Goal: Transaction & Acquisition: Purchase product/service

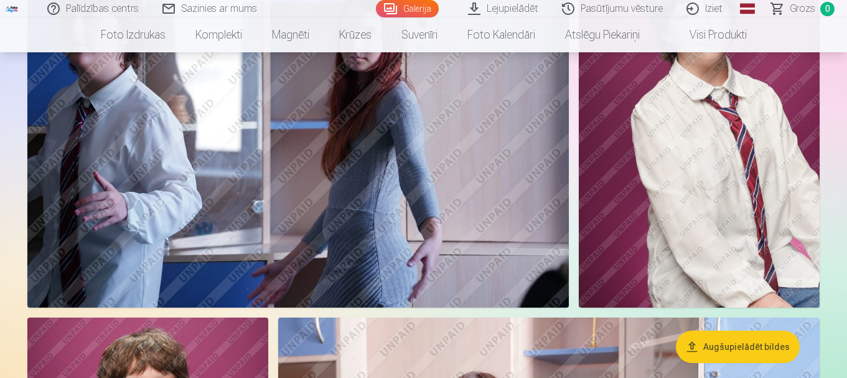
scroll to position [2980, 0]
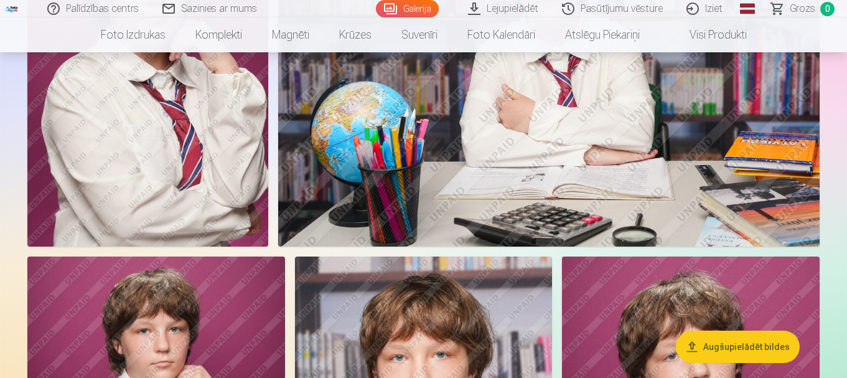
click at [720, 345] on button "Augšupielādēt bildes" at bounding box center [738, 347] width 124 height 32
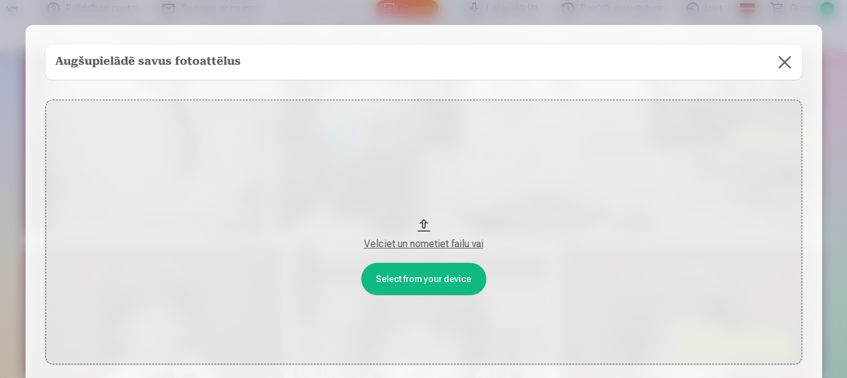
scroll to position [2991, 0]
click at [720, 345] on button "Velciet un nometiet failu vai" at bounding box center [425, 232] width 757 height 265
click at [786, 62] on button at bounding box center [786, 62] width 35 height 35
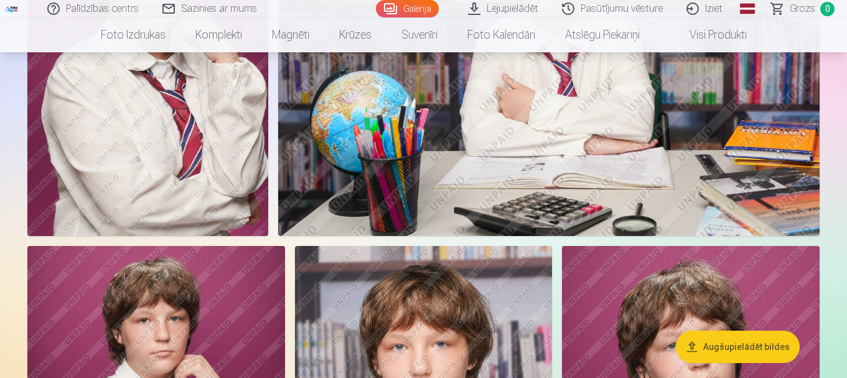
drag, startPoint x: 847, startPoint y: 130, endPoint x: 849, endPoint y: 219, distance: 89.1
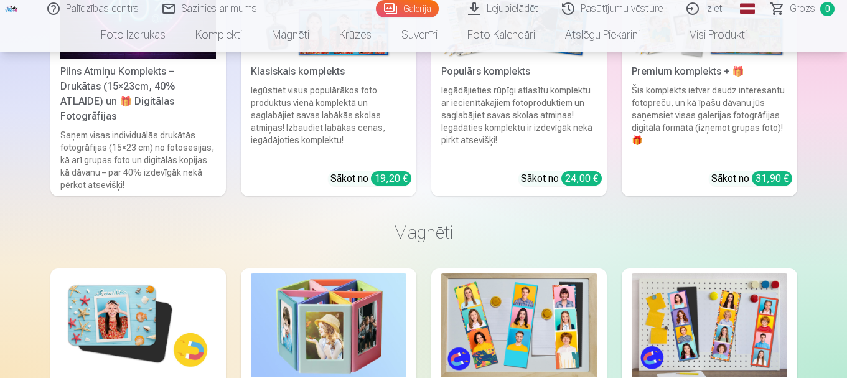
scroll to position [6229, 0]
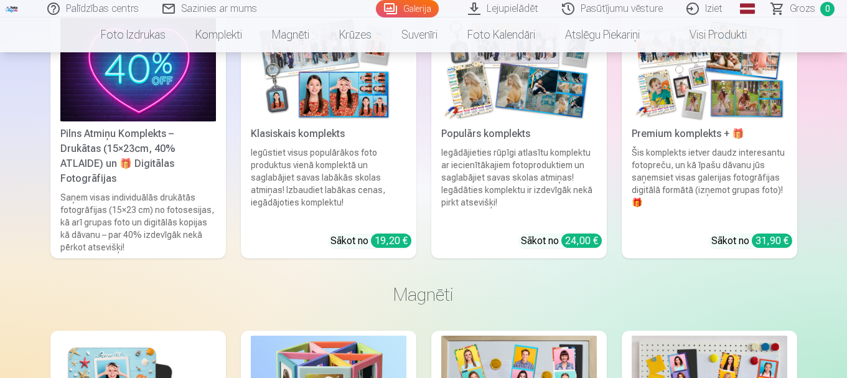
click at [145, 174] on link "Pilns Atmiņu Komplekts – Drukātas (15×23cm, 40% ATLAIDE) un 🎁 Digitālas Fotogrā…" at bounding box center [138, 136] width 176 height 246
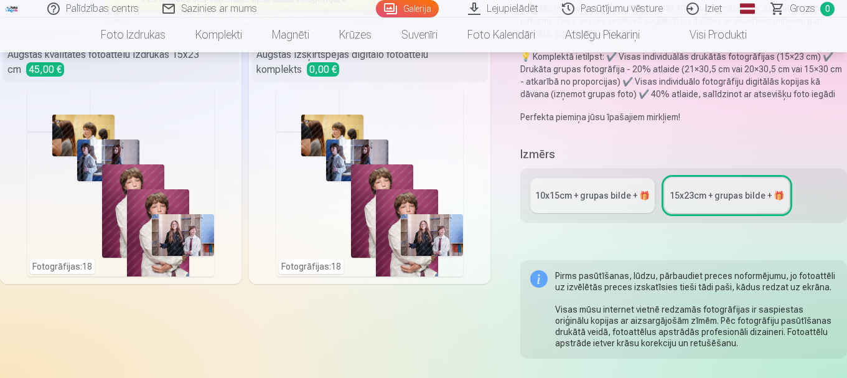
scroll to position [249, 0]
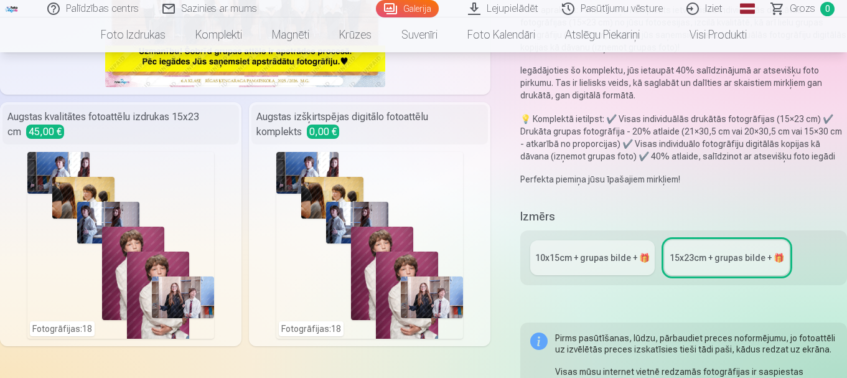
click at [567, 263] on div "10x15сm + grupas bilde + 🎁" at bounding box center [592, 258] width 115 height 12
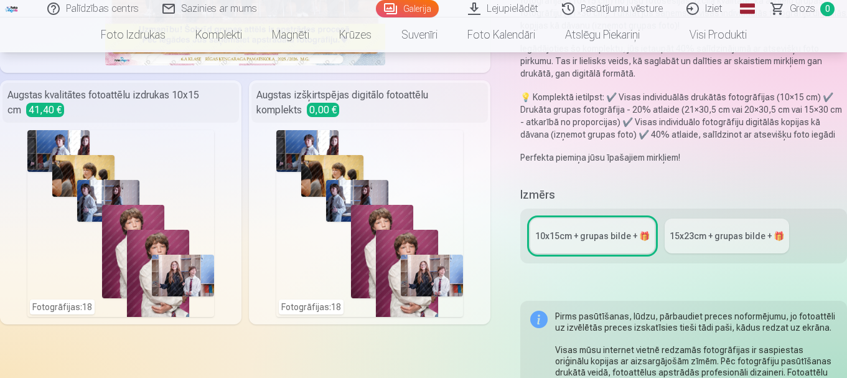
scroll to position [187, 0]
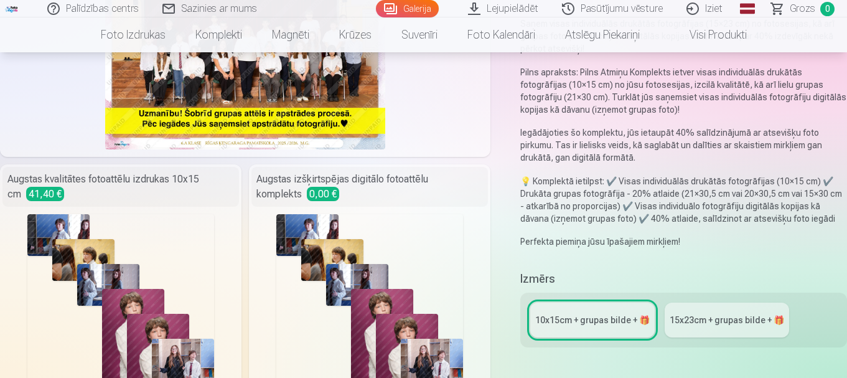
click at [389, 9] on link "Galerija" at bounding box center [407, 8] width 63 height 17
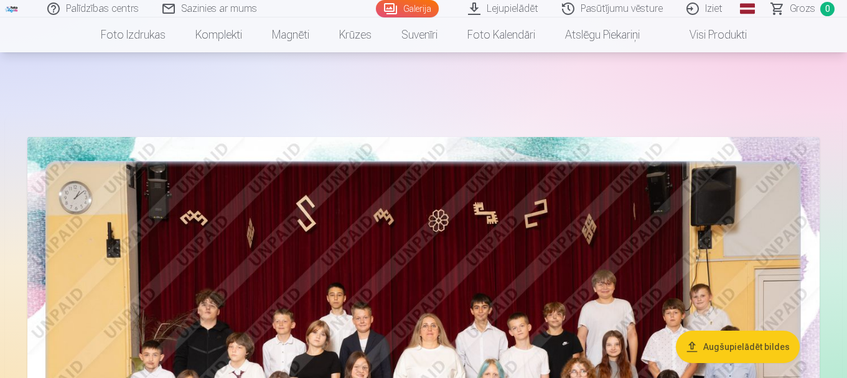
scroll to position [125, 0]
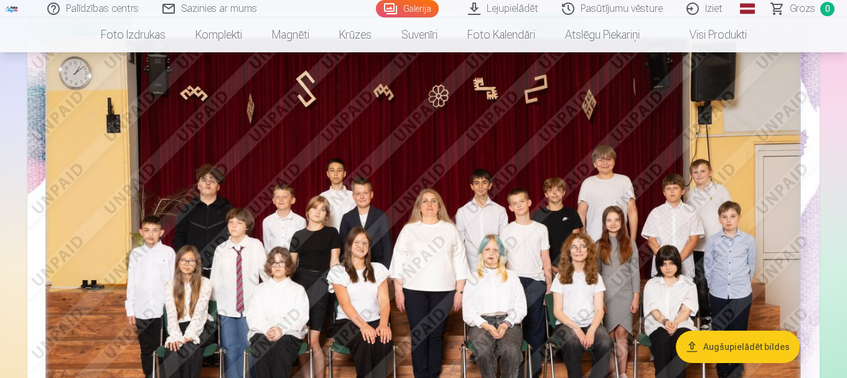
click at [502, 233] on img at bounding box center [423, 276] width 793 height 529
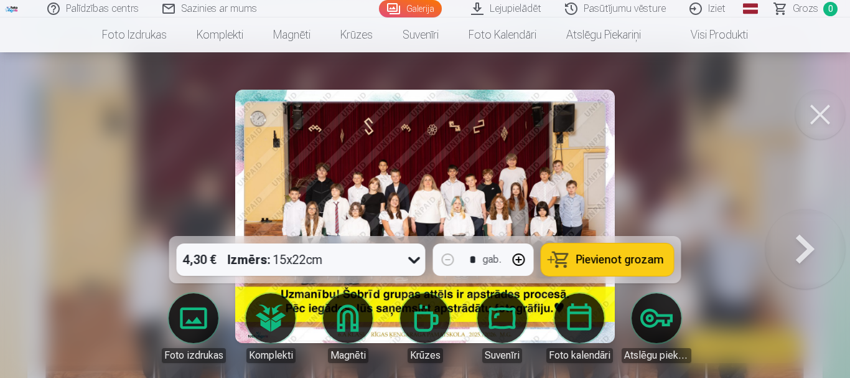
click at [412, 264] on icon at bounding box center [415, 260] width 20 height 20
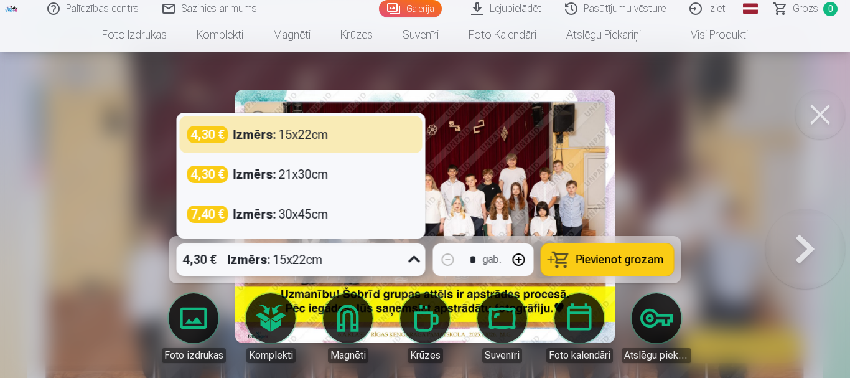
click at [591, 259] on span "Pievienot grozam" at bounding box center [621, 259] width 88 height 11
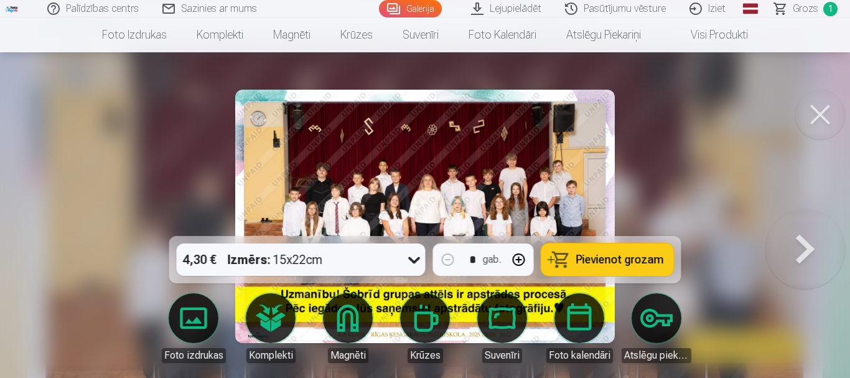
click at [800, 224] on button at bounding box center [806, 216] width 80 height 14
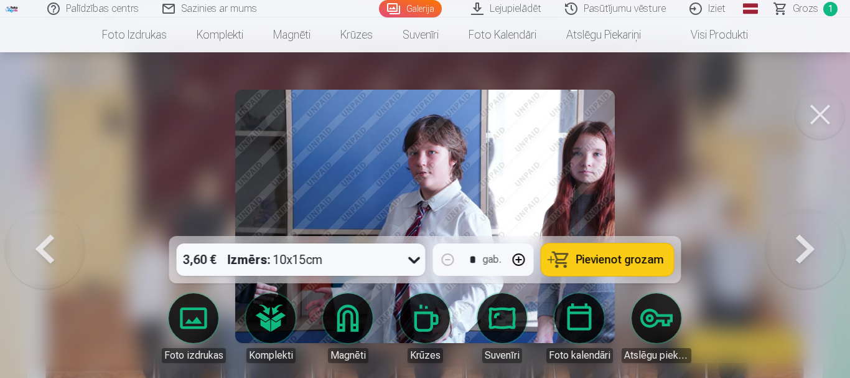
click at [800, 224] on button at bounding box center [806, 216] width 80 height 14
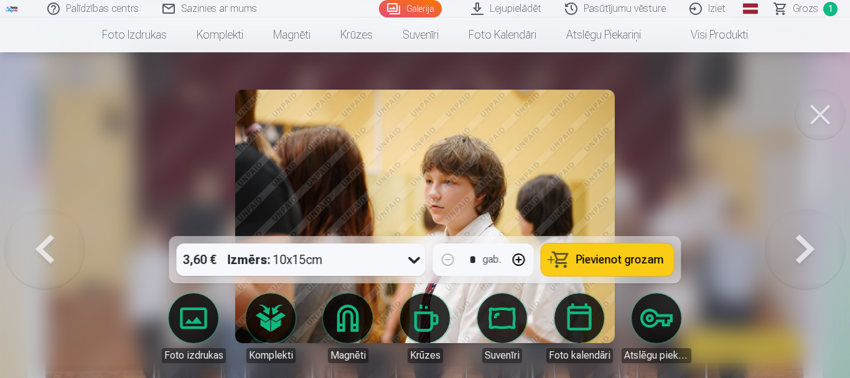
click at [651, 258] on span "Pievienot grozam" at bounding box center [621, 259] width 88 height 11
click at [801, 224] on button at bounding box center [806, 216] width 80 height 14
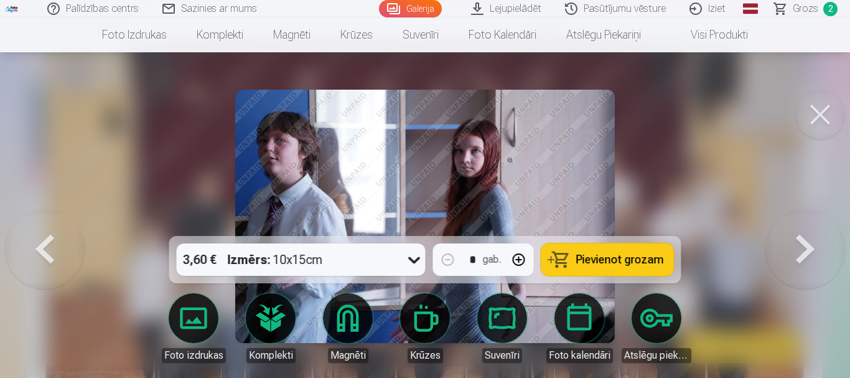
click at [801, 224] on button at bounding box center [806, 216] width 80 height 14
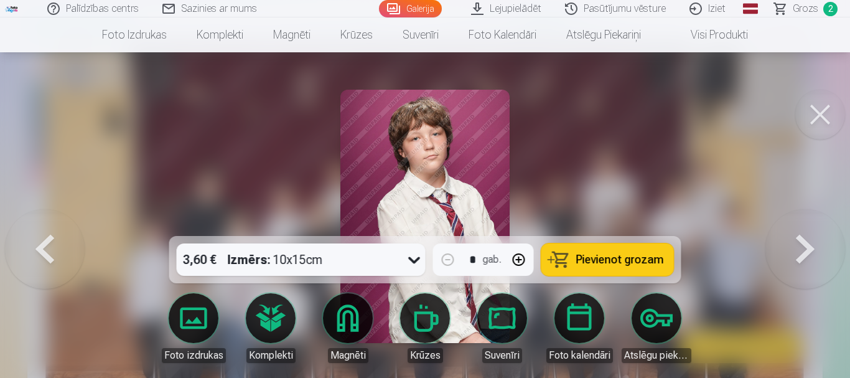
click at [801, 224] on button at bounding box center [806, 216] width 80 height 14
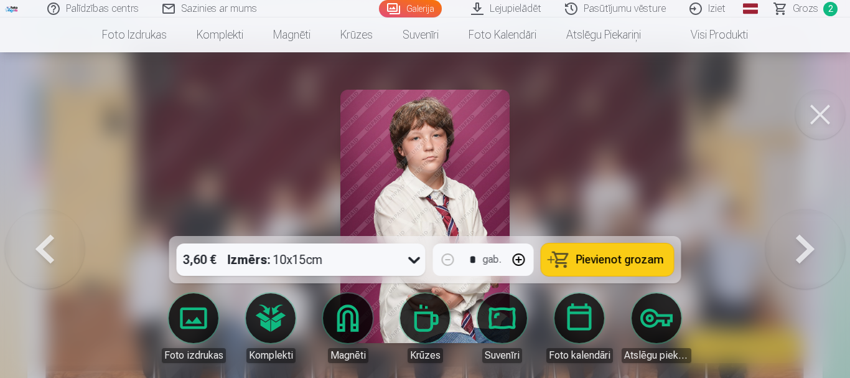
click at [801, 224] on button at bounding box center [806, 216] width 80 height 14
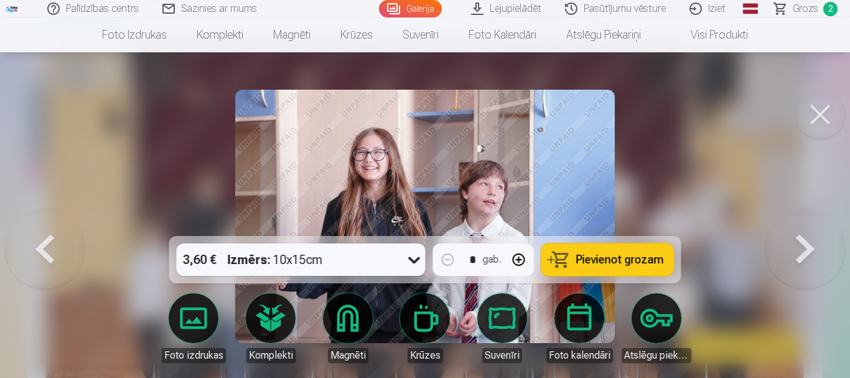
click at [801, 224] on button at bounding box center [806, 216] width 80 height 14
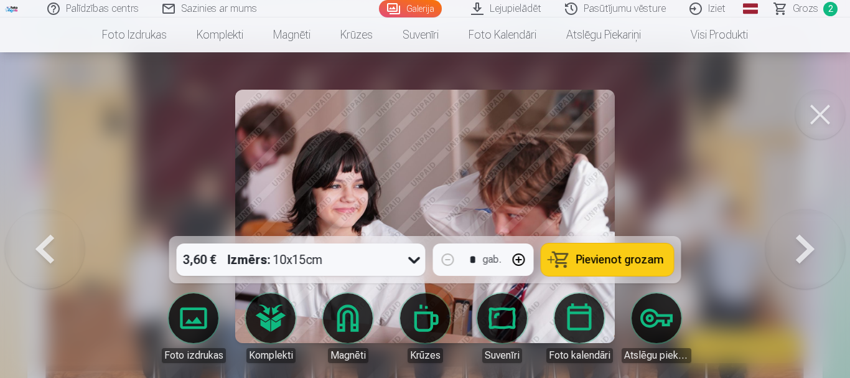
click at [801, 224] on button at bounding box center [806, 216] width 80 height 14
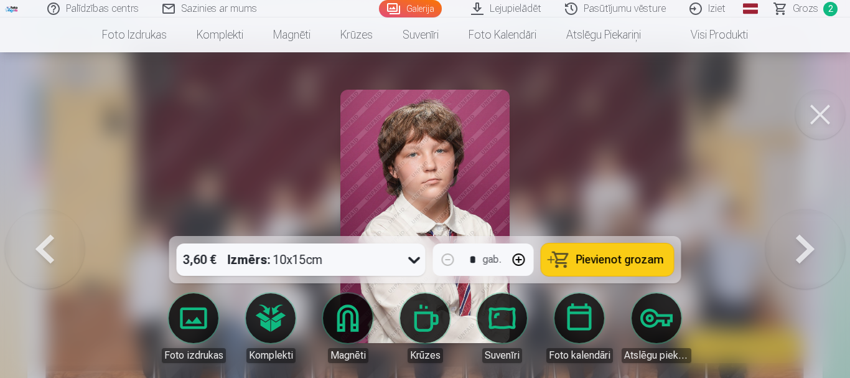
click at [801, 224] on button at bounding box center [806, 216] width 80 height 14
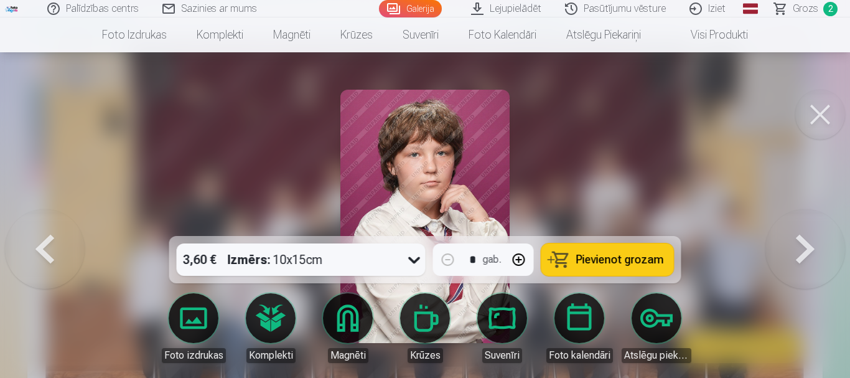
click at [608, 258] on span "Pievienot grozam" at bounding box center [621, 259] width 88 height 11
click at [806, 224] on button at bounding box center [806, 216] width 80 height 14
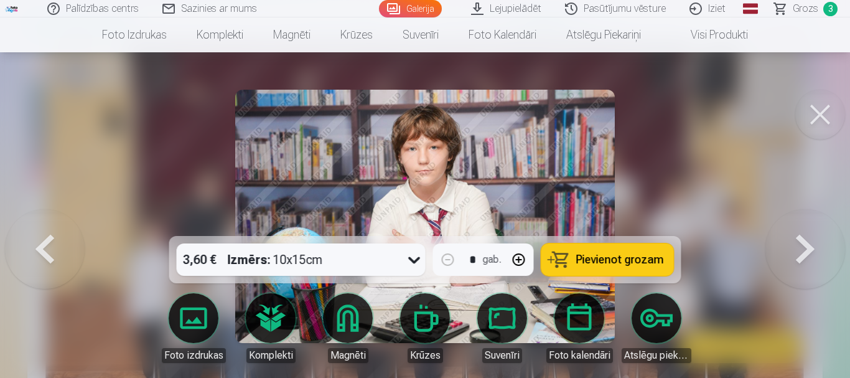
click at [806, 224] on button at bounding box center [806, 216] width 80 height 14
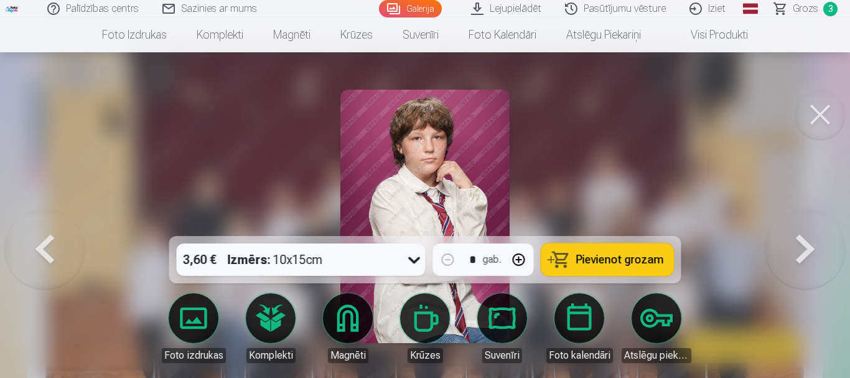
click at [806, 224] on button at bounding box center [806, 216] width 80 height 14
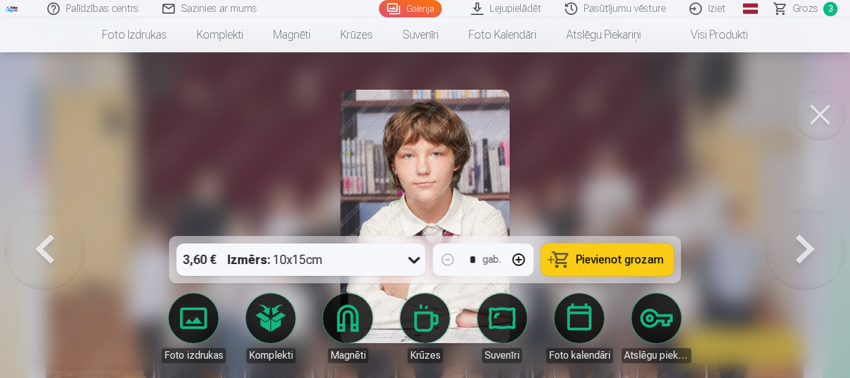
click at [620, 256] on span "Pievienot grozam" at bounding box center [621, 259] width 88 height 11
click at [798, 224] on button at bounding box center [806, 216] width 80 height 14
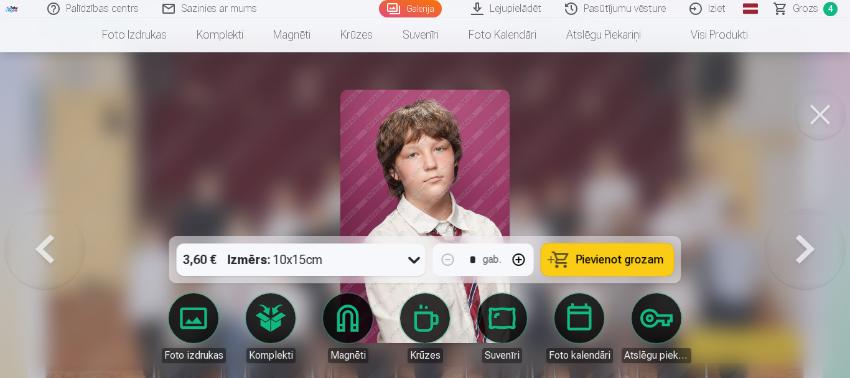
click at [798, 224] on button at bounding box center [806, 216] width 80 height 14
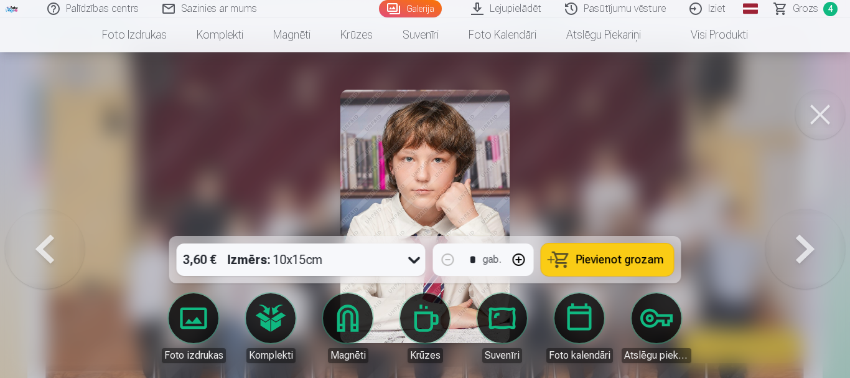
click at [582, 265] on span "Pievienot grozam" at bounding box center [621, 259] width 88 height 11
click at [799, 224] on button at bounding box center [806, 216] width 80 height 14
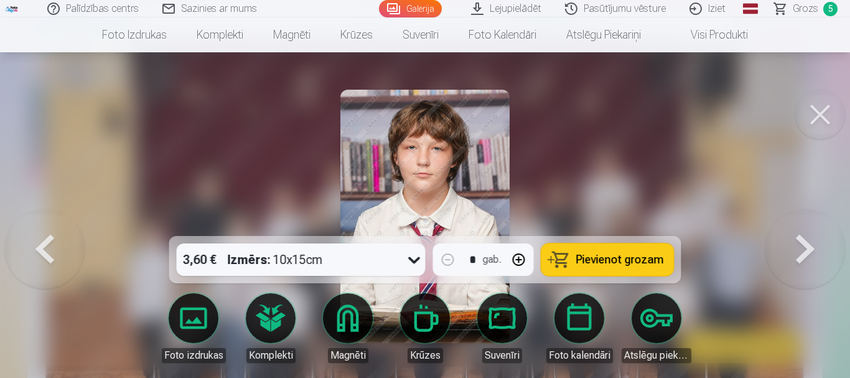
click at [801, 224] on button at bounding box center [806, 216] width 80 height 14
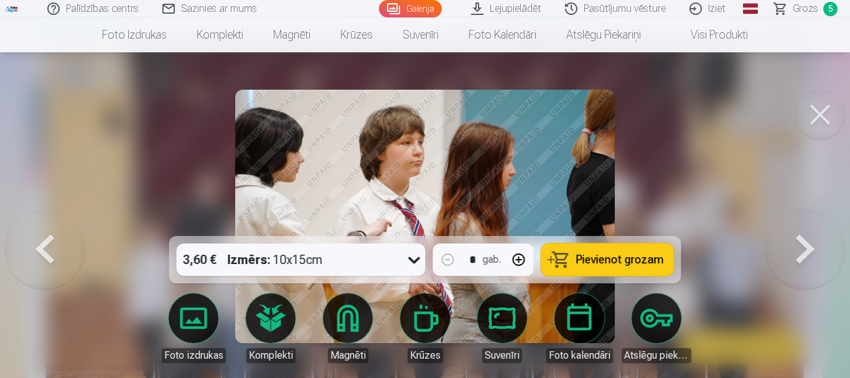
click at [801, 224] on button at bounding box center [806, 216] width 80 height 14
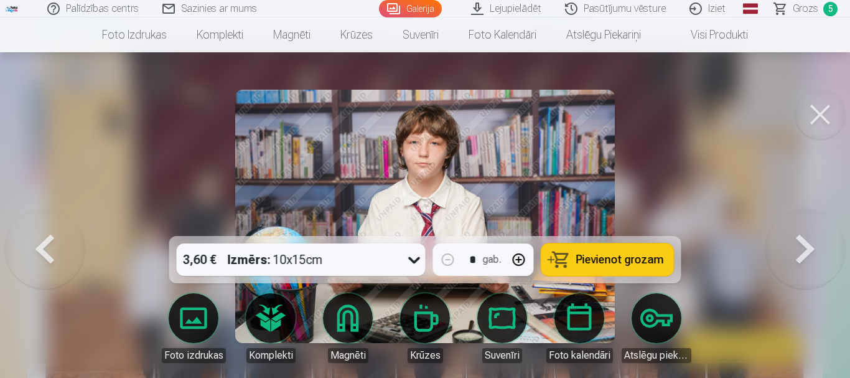
click at [801, 224] on button at bounding box center [806, 216] width 80 height 14
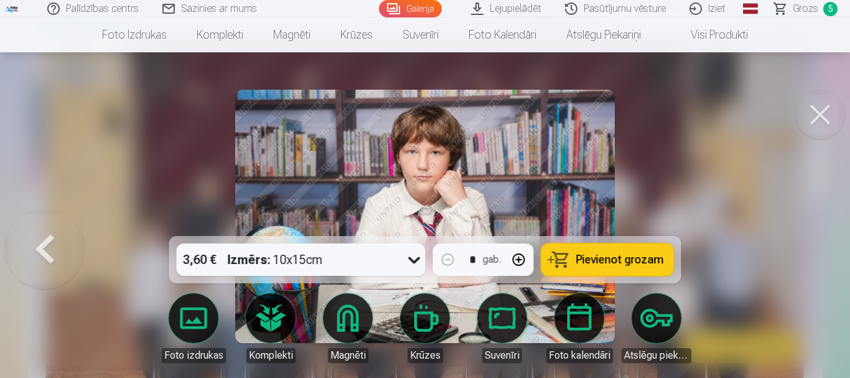
click at [646, 259] on span "Pievienot grozam" at bounding box center [621, 259] width 88 height 11
click at [52, 224] on button at bounding box center [45, 216] width 80 height 14
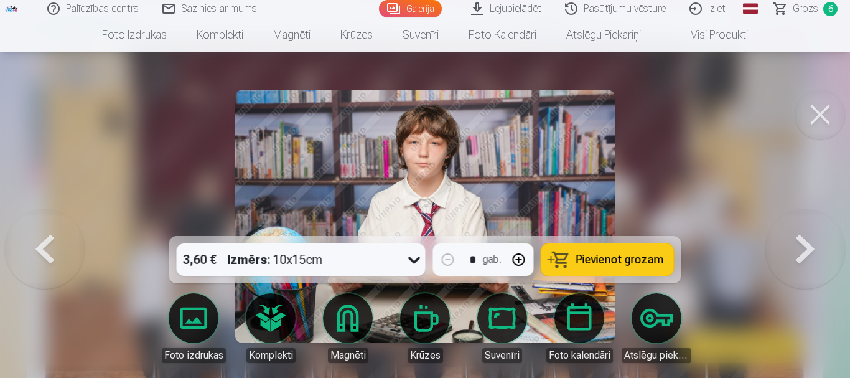
click at [53, 224] on button at bounding box center [45, 216] width 80 height 14
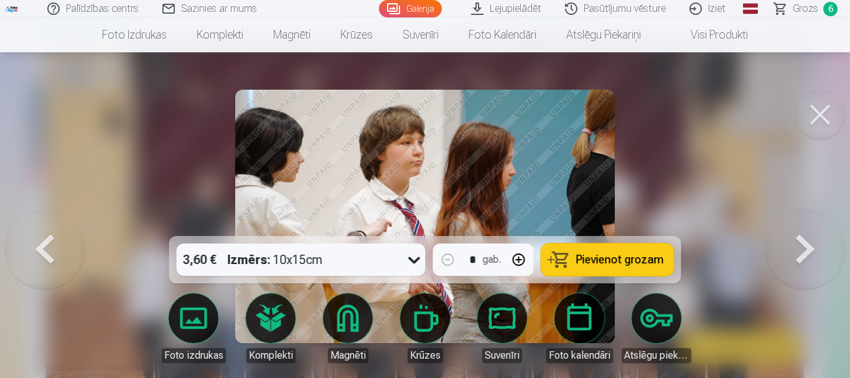
click at [53, 224] on button at bounding box center [45, 216] width 80 height 14
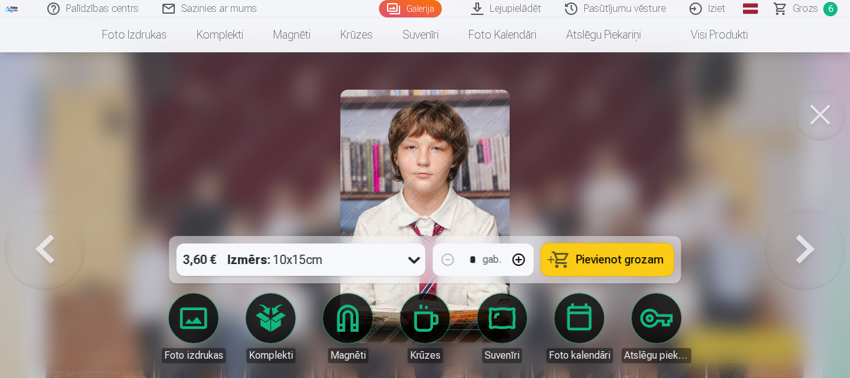
click at [53, 224] on button at bounding box center [45, 216] width 80 height 14
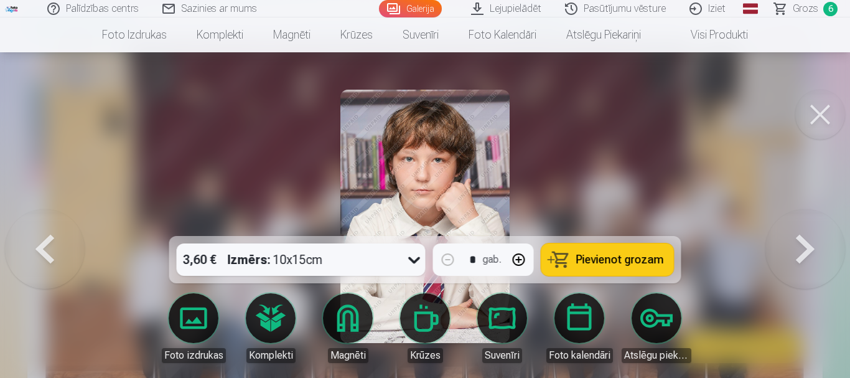
click at [53, 224] on button at bounding box center [45, 216] width 80 height 14
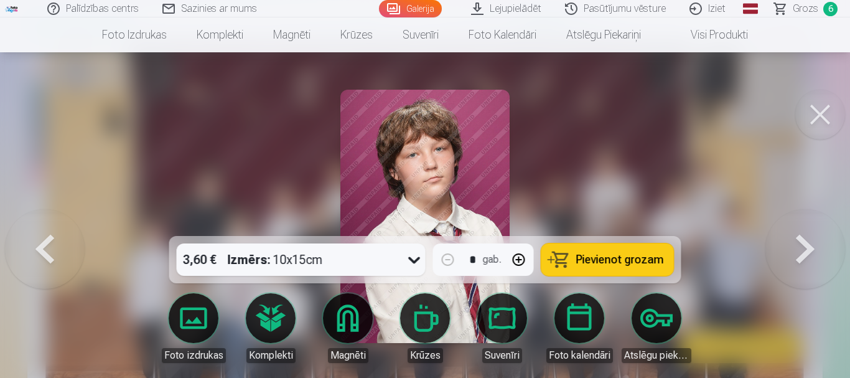
click at [53, 224] on button at bounding box center [45, 216] width 80 height 14
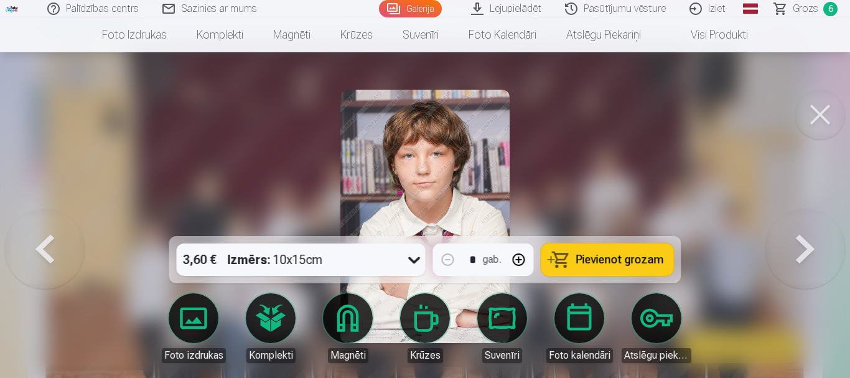
click at [53, 224] on button at bounding box center [45, 216] width 80 height 14
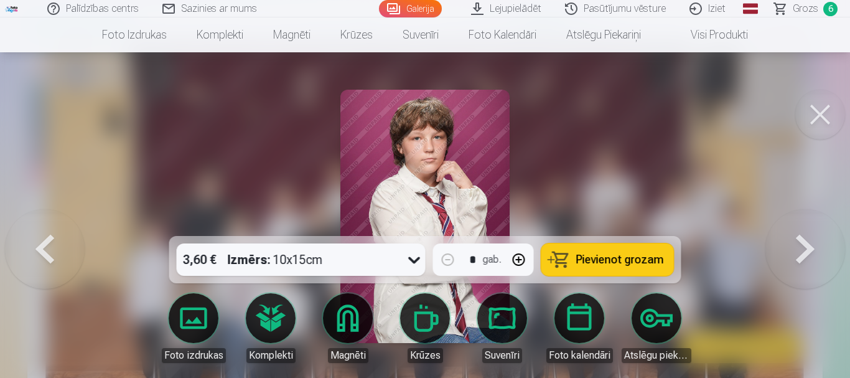
click at [608, 254] on span "Pievienot grozam" at bounding box center [621, 259] width 88 height 11
click at [49, 224] on button at bounding box center [45, 216] width 80 height 14
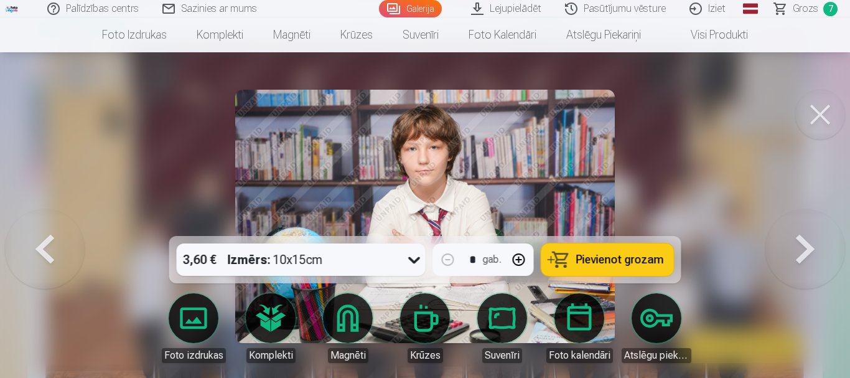
click at [49, 224] on button at bounding box center [45, 216] width 80 height 14
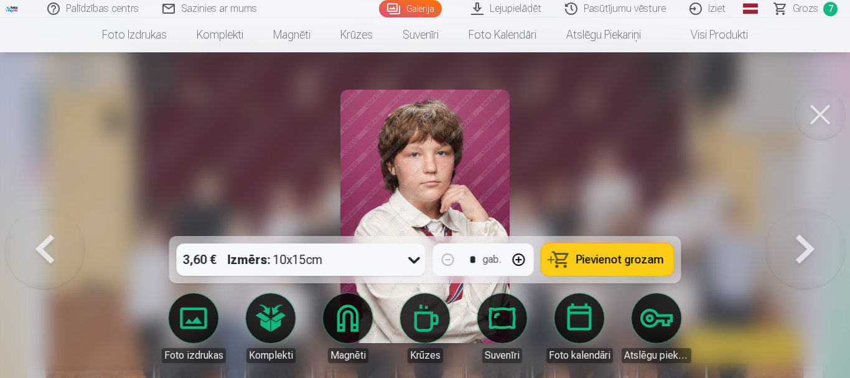
click at [49, 224] on button at bounding box center [45, 216] width 80 height 14
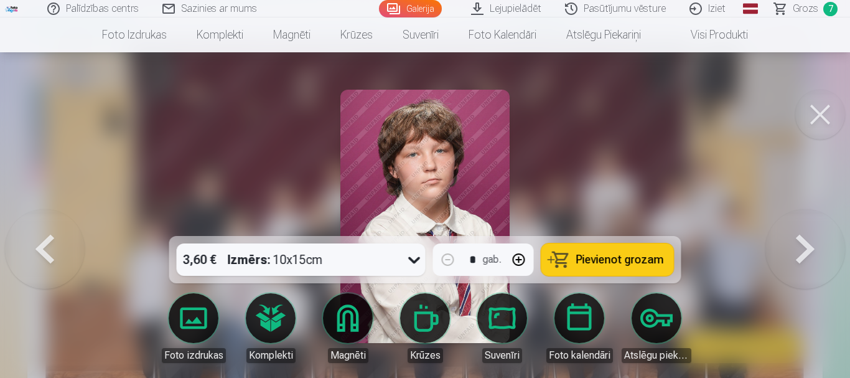
click at [49, 224] on button at bounding box center [45, 216] width 80 height 14
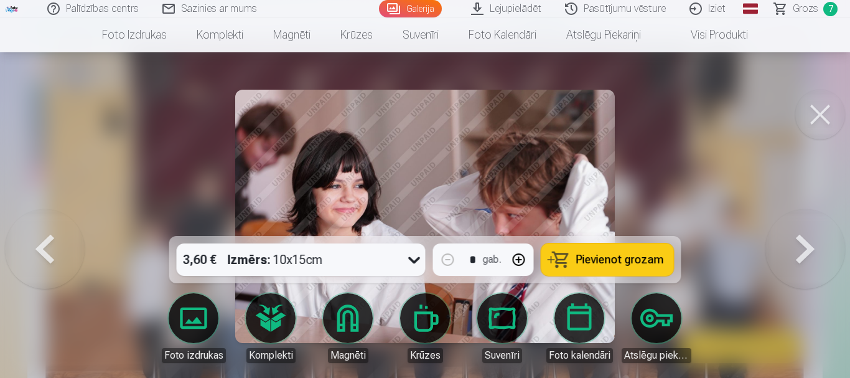
click at [49, 224] on button at bounding box center [45, 216] width 80 height 14
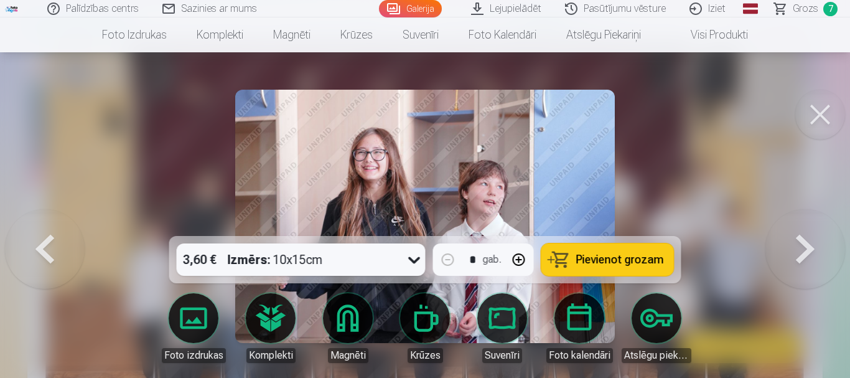
click at [49, 224] on button at bounding box center [45, 216] width 80 height 14
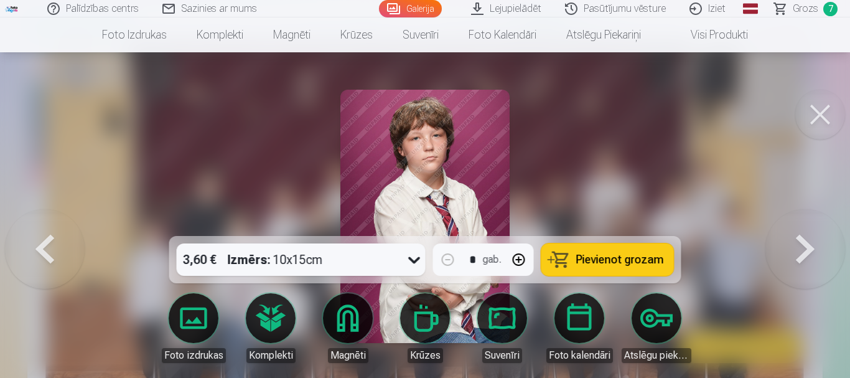
click at [49, 224] on button at bounding box center [45, 216] width 80 height 14
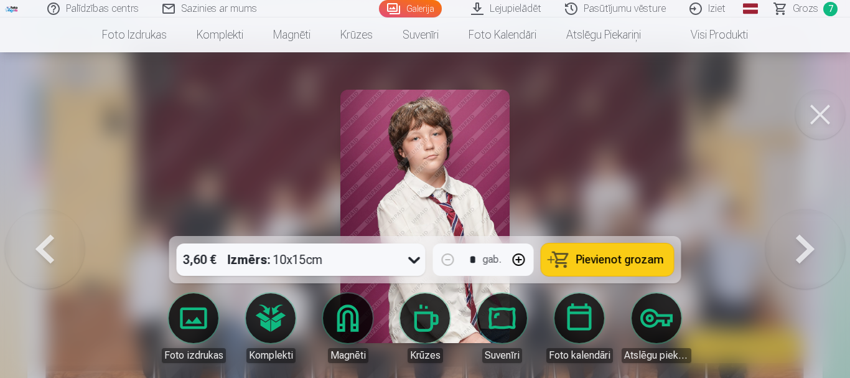
click at [809, 224] on button at bounding box center [806, 216] width 80 height 14
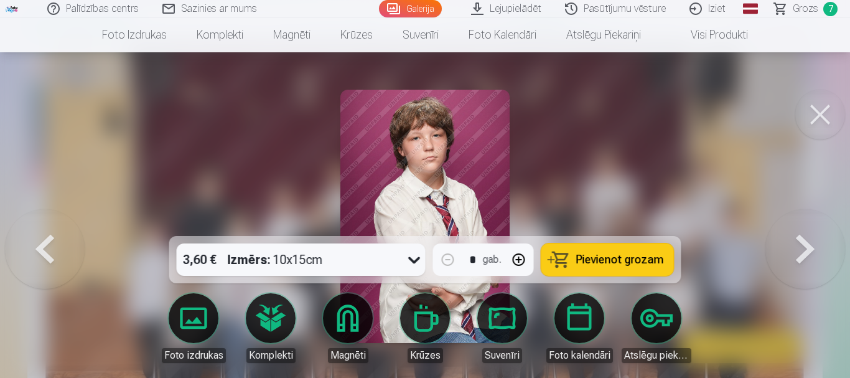
click at [639, 256] on span "Pievienot grozam" at bounding box center [621, 259] width 88 height 11
click at [46, 224] on button at bounding box center [45, 216] width 80 height 14
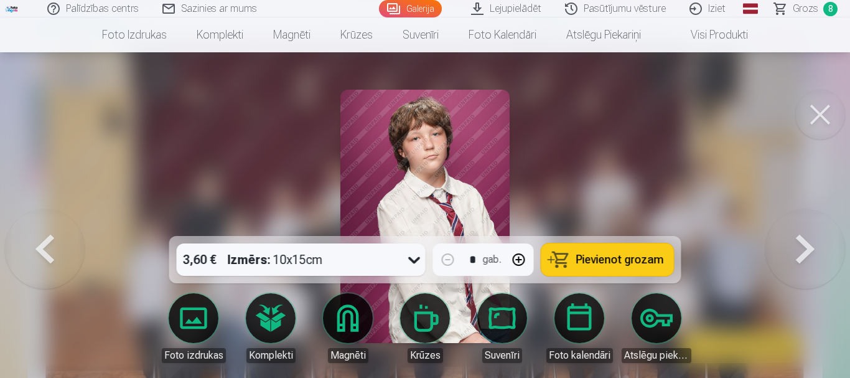
click at [46, 224] on button at bounding box center [45, 216] width 80 height 14
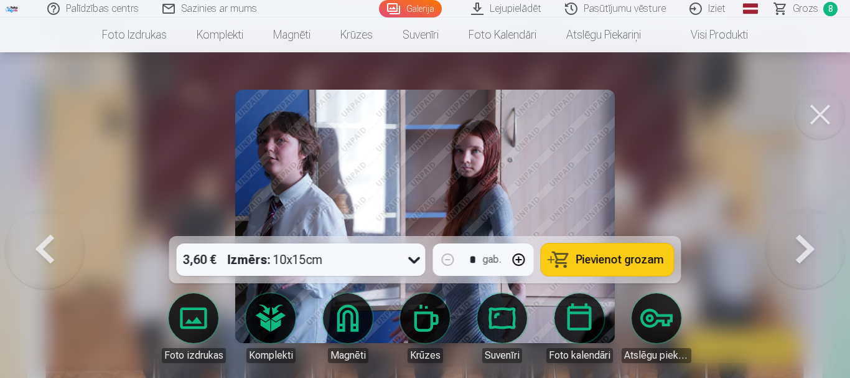
click at [46, 224] on button at bounding box center [45, 216] width 80 height 14
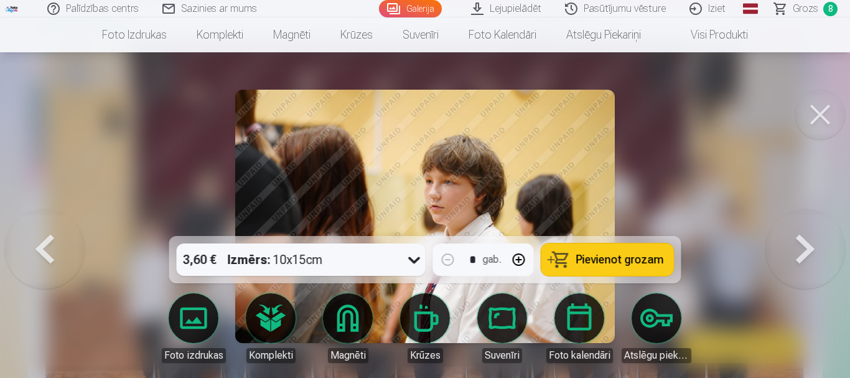
click at [614, 255] on span "Pievienot grozam" at bounding box center [621, 259] width 88 height 11
click at [44, 224] on button at bounding box center [45, 216] width 80 height 14
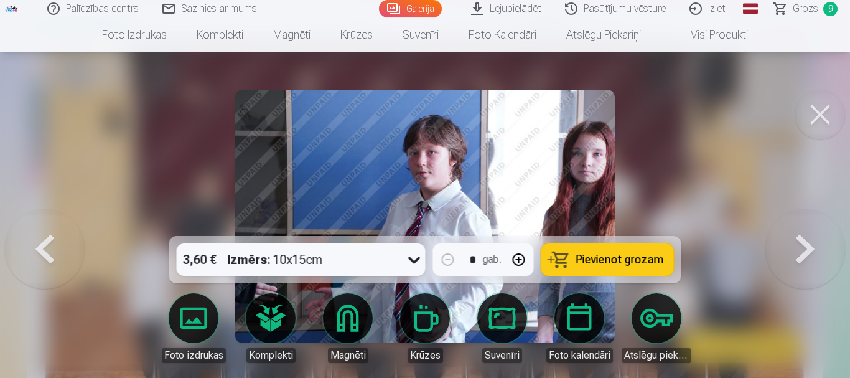
click at [44, 224] on button at bounding box center [45, 216] width 80 height 14
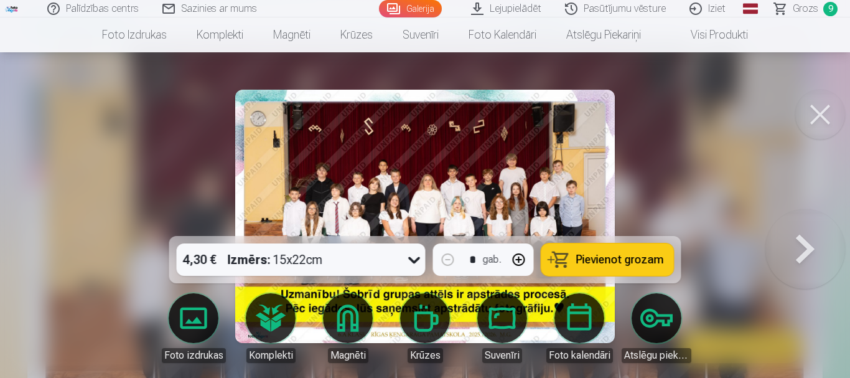
click at [827, 112] on button at bounding box center [821, 115] width 50 height 50
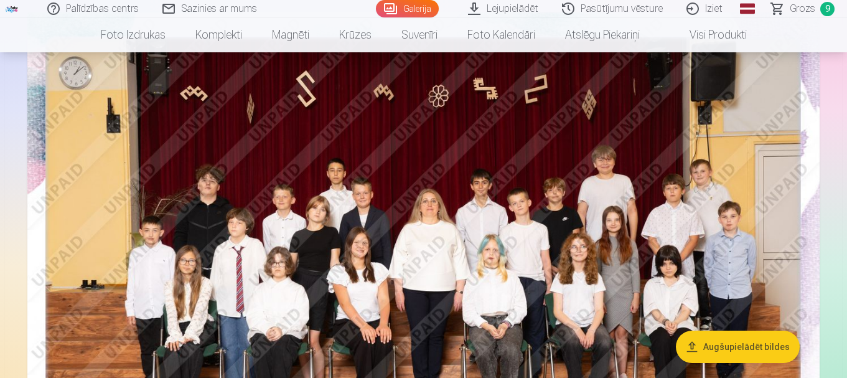
click at [811, 11] on span "Grozs" at bounding box center [803, 8] width 26 height 15
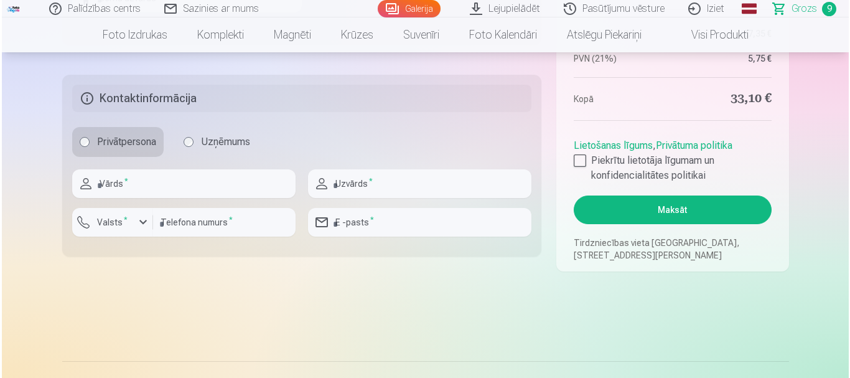
scroll to position [125, 0]
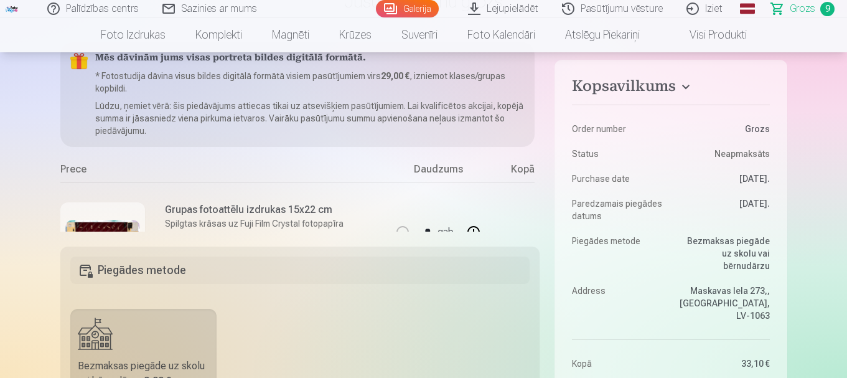
click at [114, 224] on img at bounding box center [102, 245] width 75 height 50
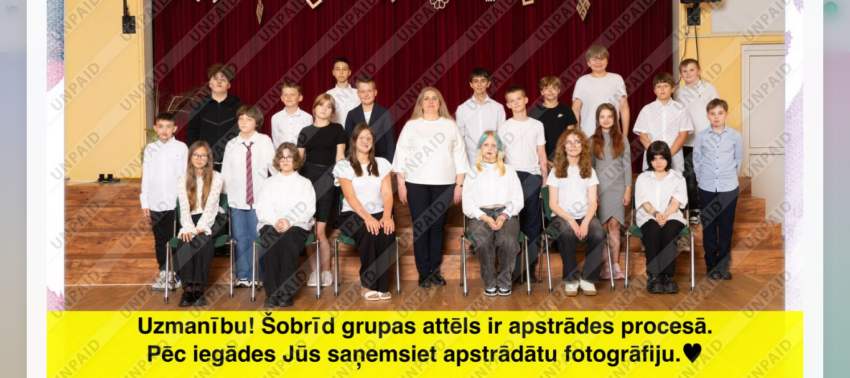
scroll to position [105, 0]
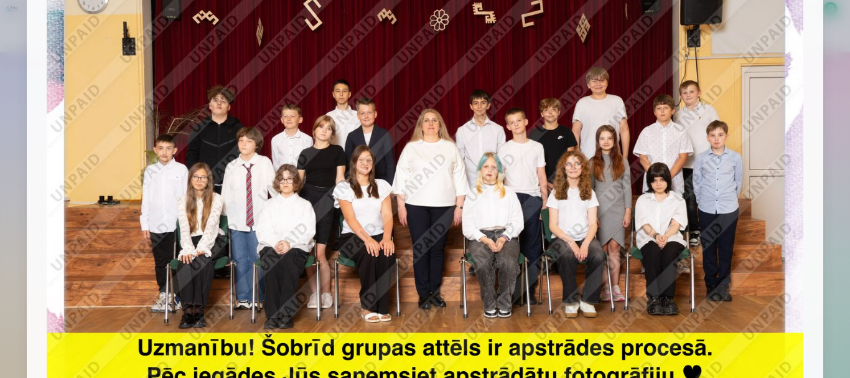
click at [776, 207] on img at bounding box center [425, 192] width 757 height 505
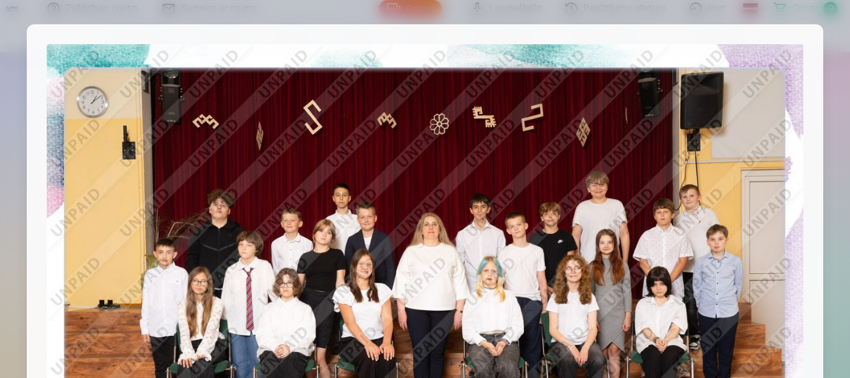
scroll to position [0, 0]
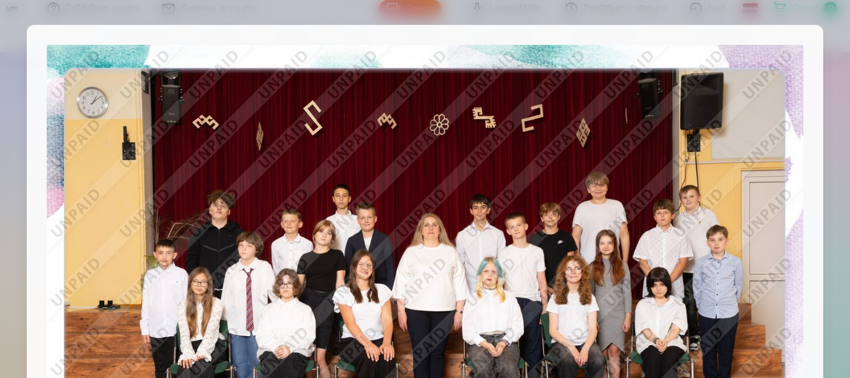
drag, startPoint x: 811, startPoint y: 19, endPoint x: 839, endPoint y: 15, distance: 27.7
click at [811, 19] on div at bounding box center [425, 189] width 850 height 378
click at [839, 15] on div at bounding box center [425, 189] width 850 height 378
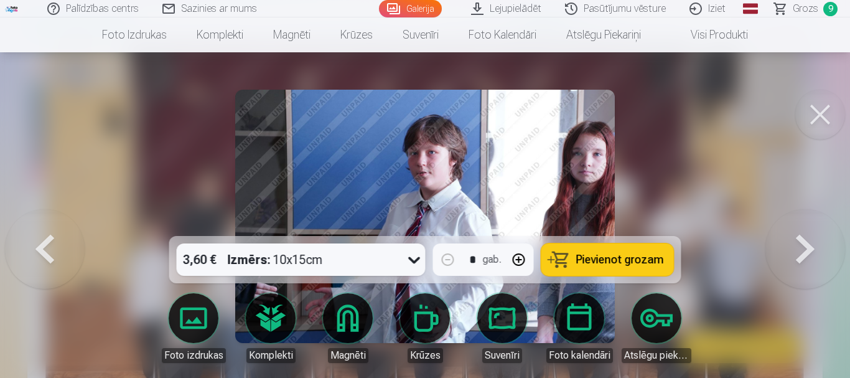
click at [829, 4] on span "9" at bounding box center [831, 9] width 14 height 14
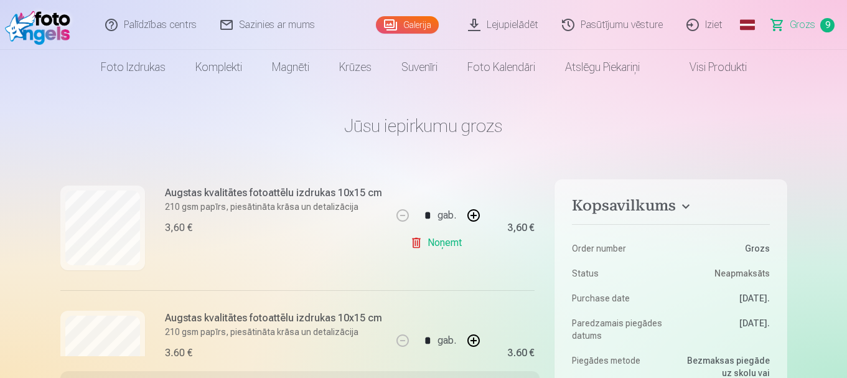
scroll to position [1080, 0]
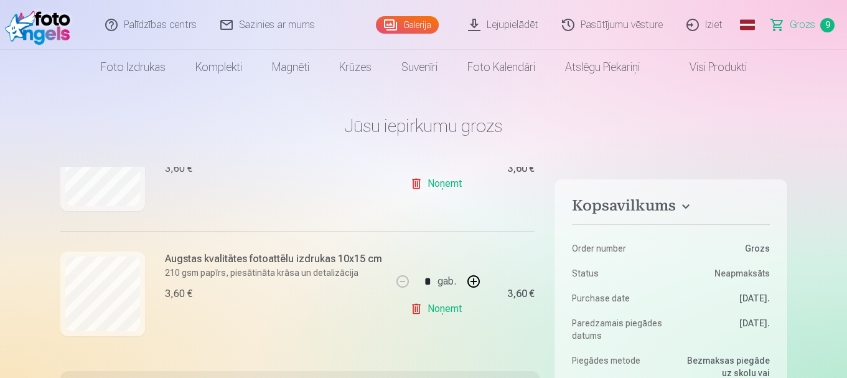
click at [412, 304] on link "Noņemt" at bounding box center [438, 308] width 57 height 25
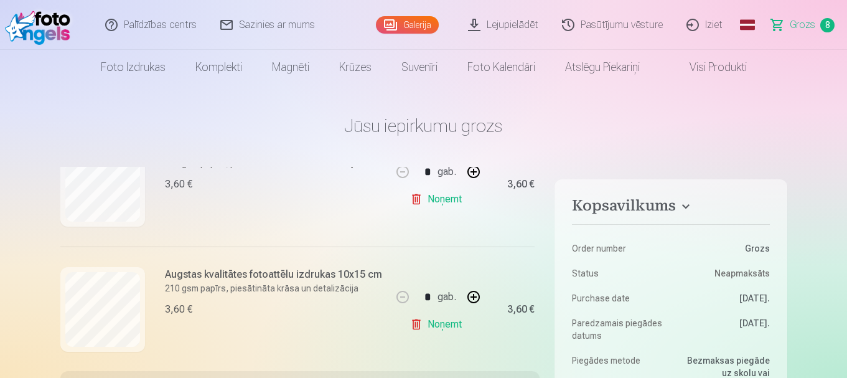
scroll to position [498, 0]
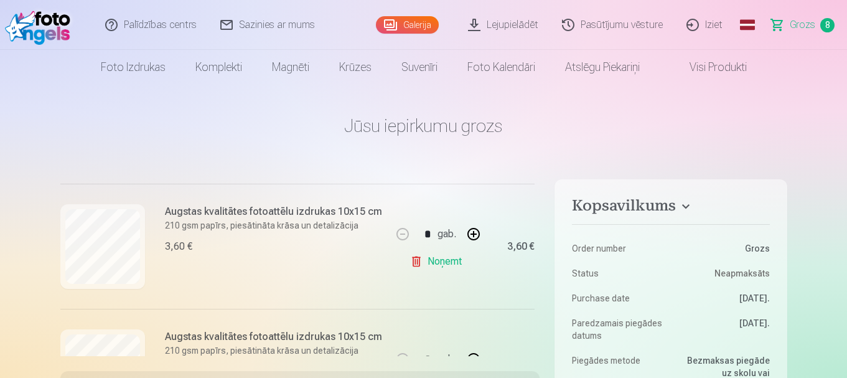
click at [410, 258] on link "Noņemt" at bounding box center [438, 261] width 57 height 25
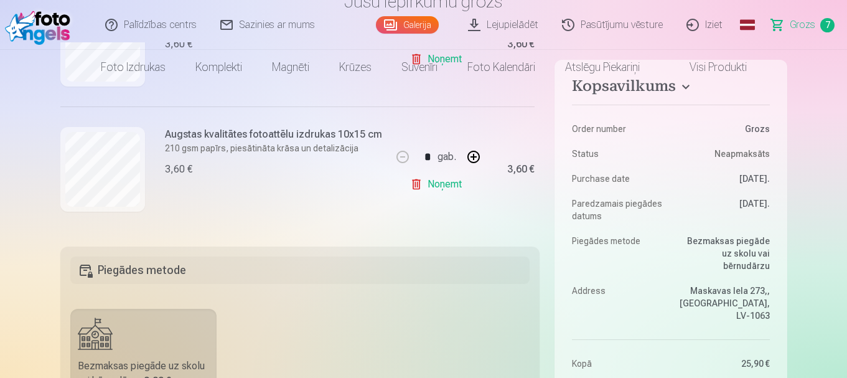
scroll to position [0, 0]
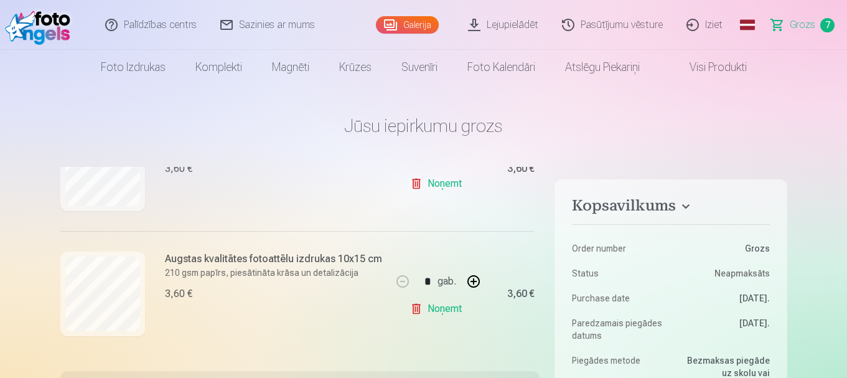
click at [422, 26] on link "Galerija" at bounding box center [407, 24] width 63 height 17
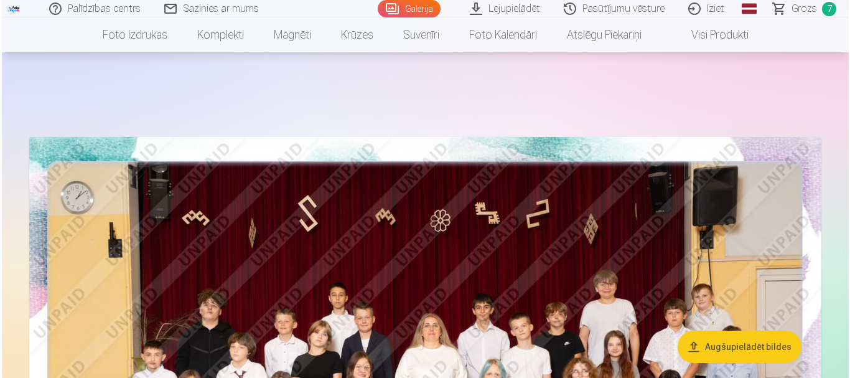
scroll to position [125, 0]
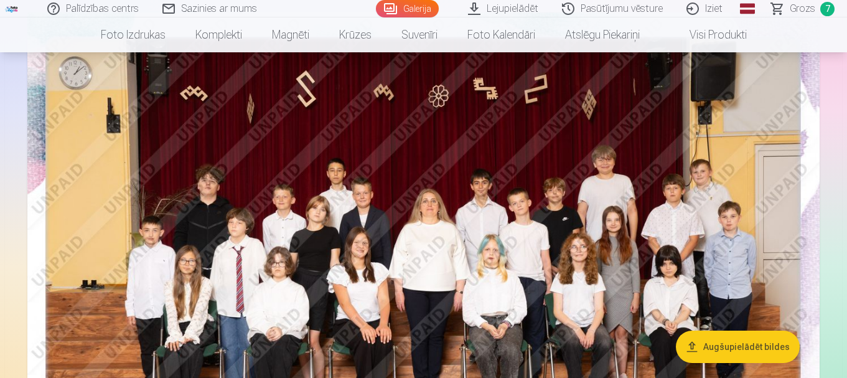
click at [482, 219] on img at bounding box center [423, 276] width 793 height 529
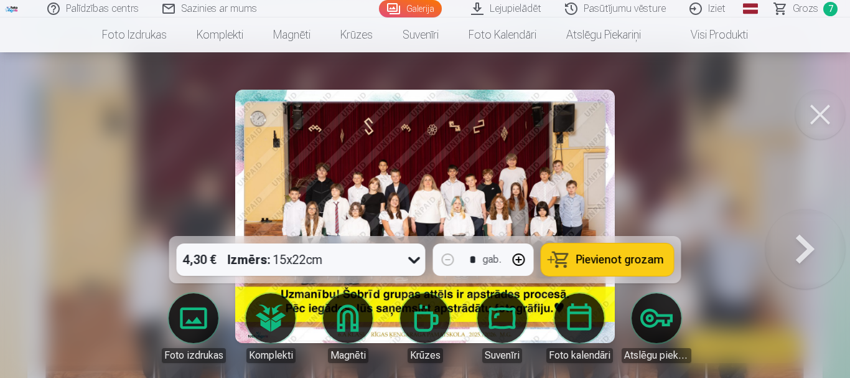
click at [806, 224] on button at bounding box center [806, 216] width 80 height 14
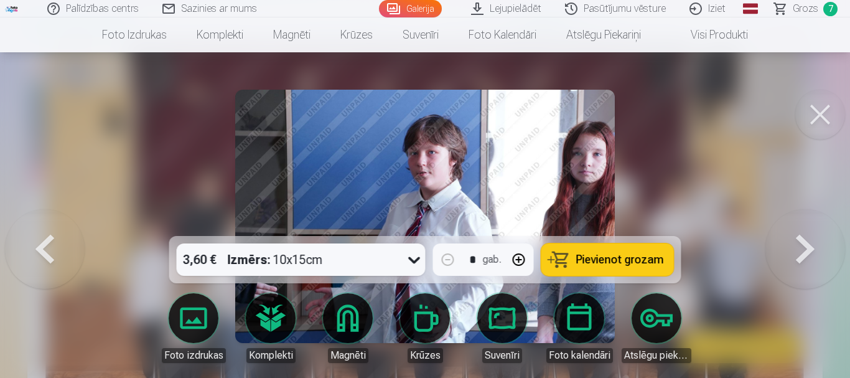
click at [806, 224] on button at bounding box center [806, 216] width 80 height 14
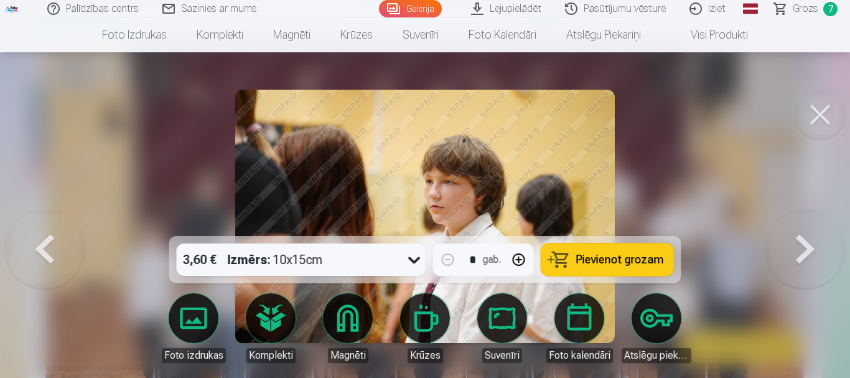
click at [806, 224] on button at bounding box center [806, 216] width 80 height 14
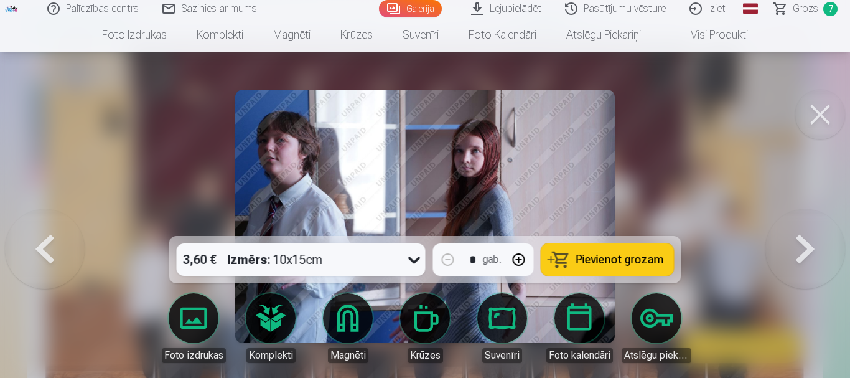
click at [806, 224] on button at bounding box center [806, 216] width 80 height 14
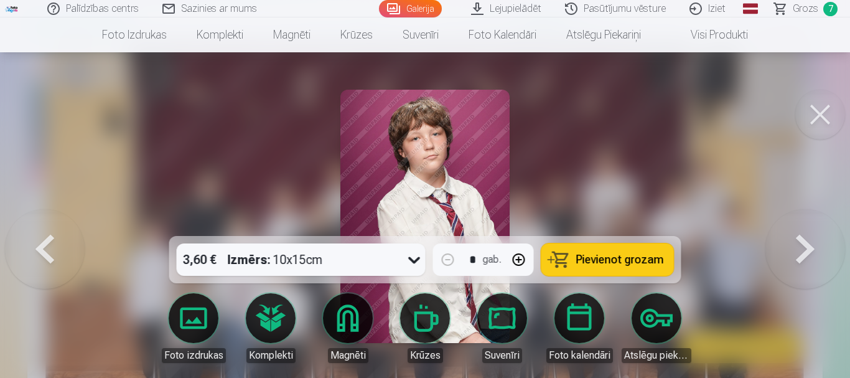
click at [806, 224] on button at bounding box center [806, 216] width 80 height 14
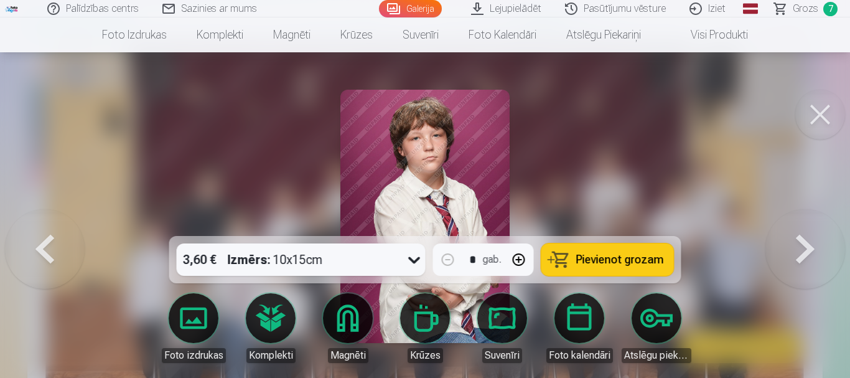
click at [806, 224] on button at bounding box center [806, 216] width 80 height 14
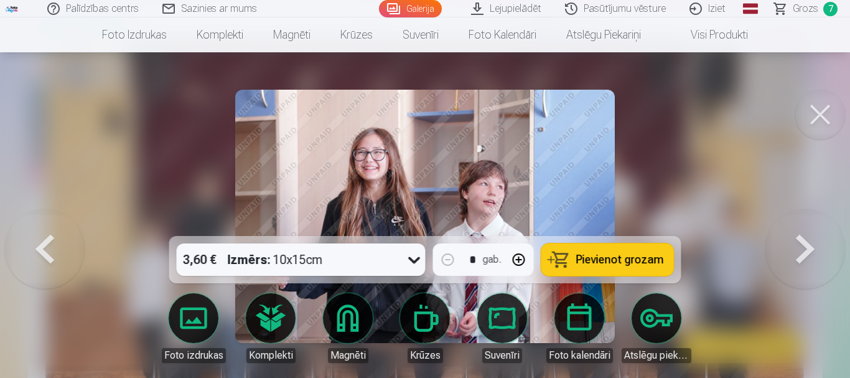
click at [806, 224] on button at bounding box center [806, 216] width 80 height 14
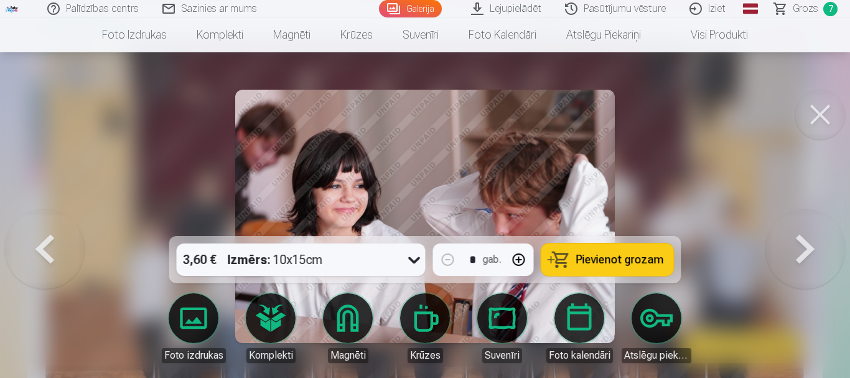
click at [807, 224] on button at bounding box center [806, 216] width 80 height 14
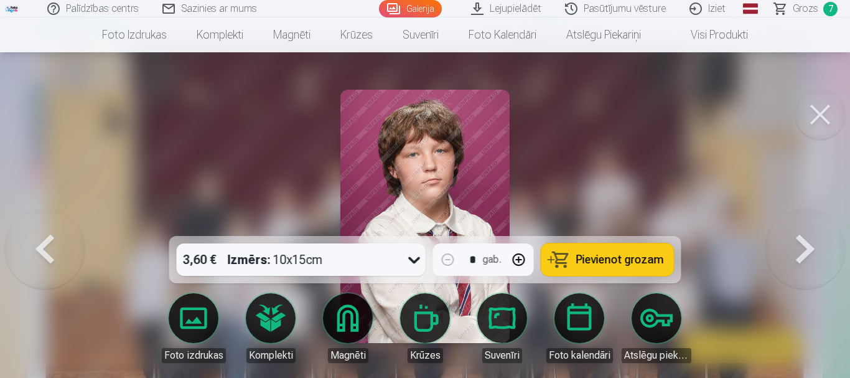
click at [807, 224] on button at bounding box center [806, 216] width 80 height 14
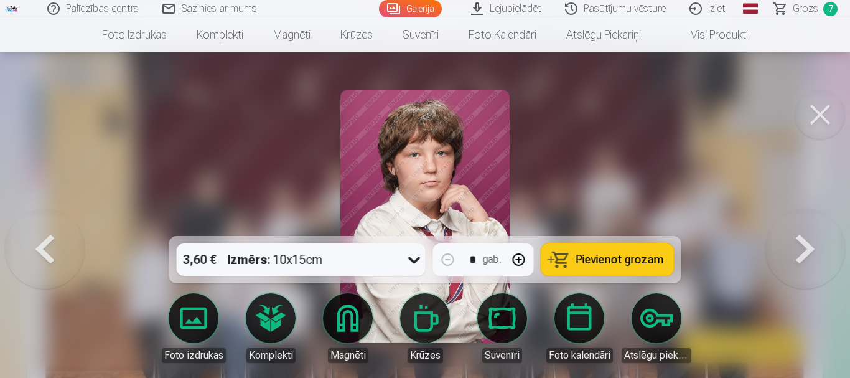
click at [807, 224] on button at bounding box center [806, 216] width 80 height 14
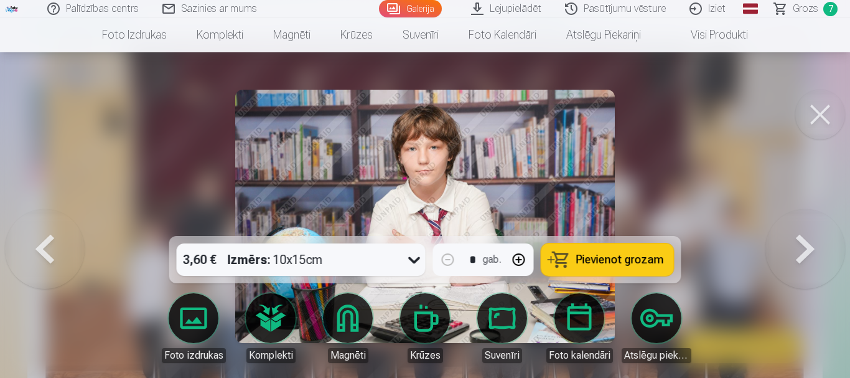
click at [807, 224] on button at bounding box center [806, 216] width 80 height 14
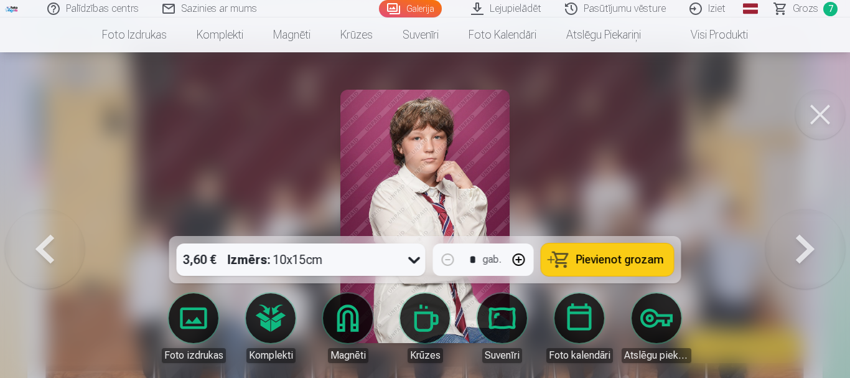
click at [807, 224] on button at bounding box center [806, 216] width 80 height 14
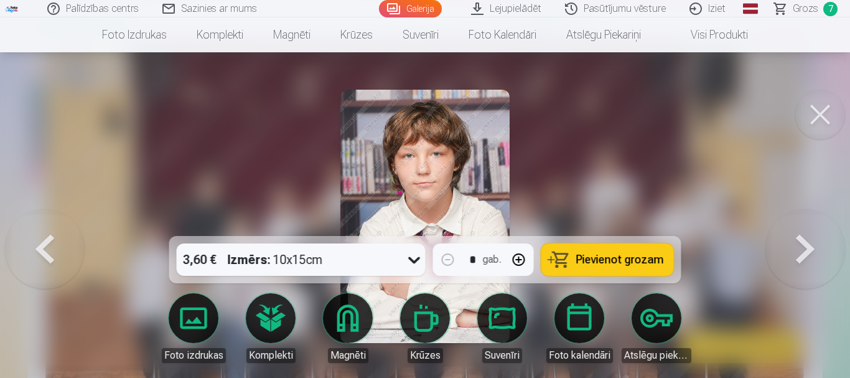
click at [807, 224] on button at bounding box center [806, 216] width 80 height 14
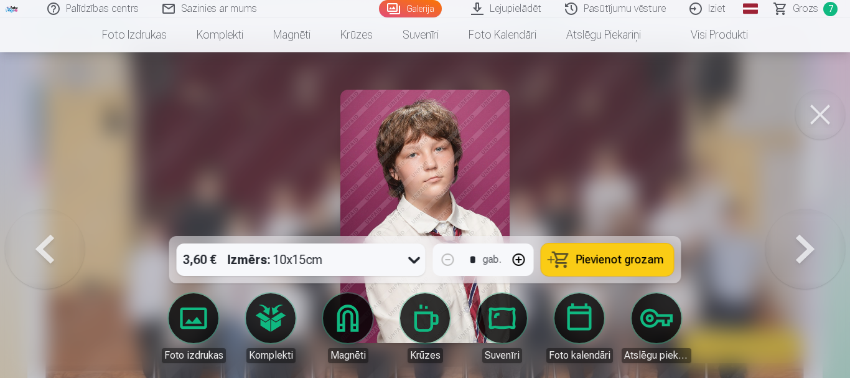
click at [807, 224] on button at bounding box center [806, 216] width 80 height 14
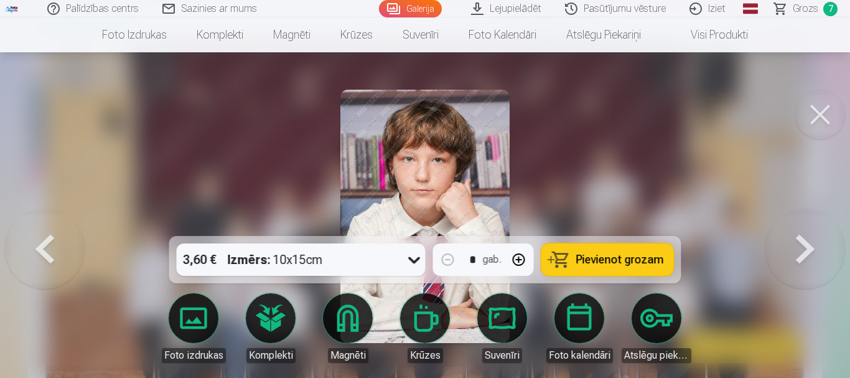
click at [808, 224] on button at bounding box center [806, 216] width 80 height 14
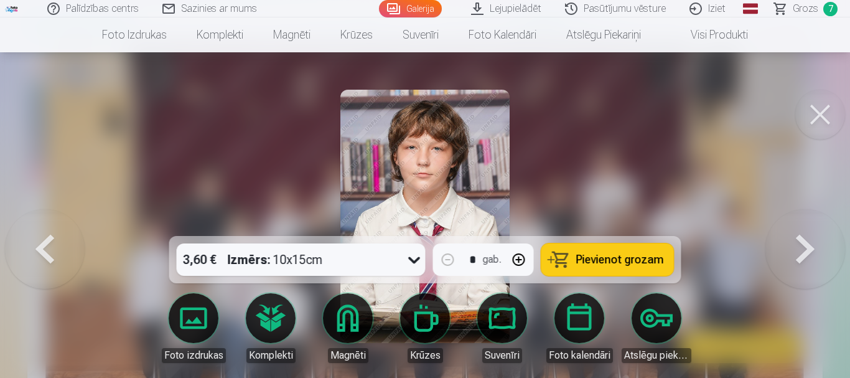
click at [808, 224] on button at bounding box center [806, 216] width 80 height 14
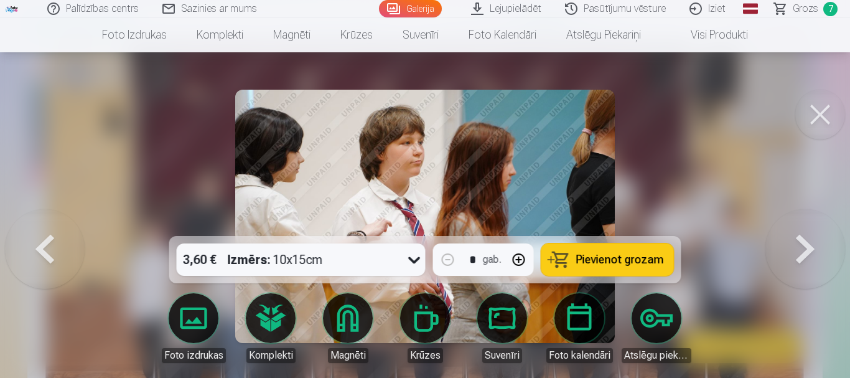
click at [808, 224] on button at bounding box center [806, 216] width 80 height 14
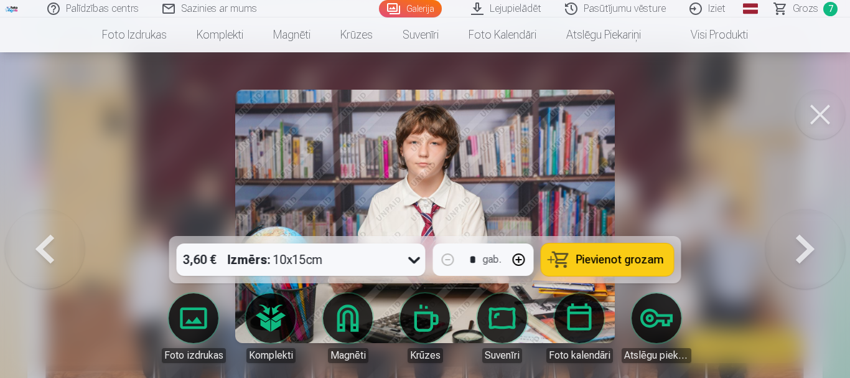
click at [808, 224] on button at bounding box center [806, 216] width 80 height 14
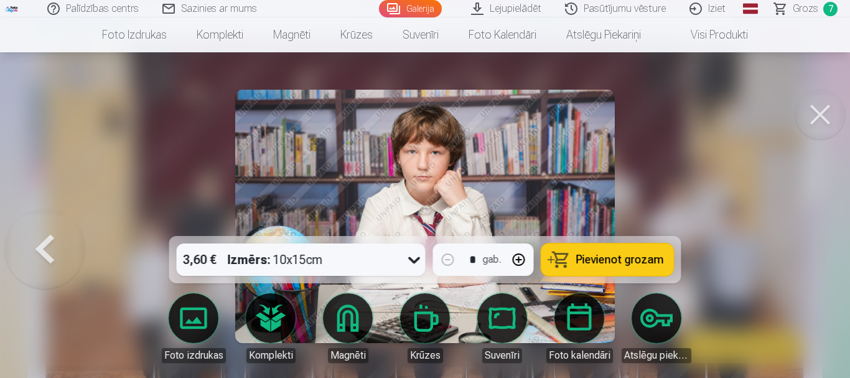
click at [54, 224] on button at bounding box center [45, 216] width 80 height 14
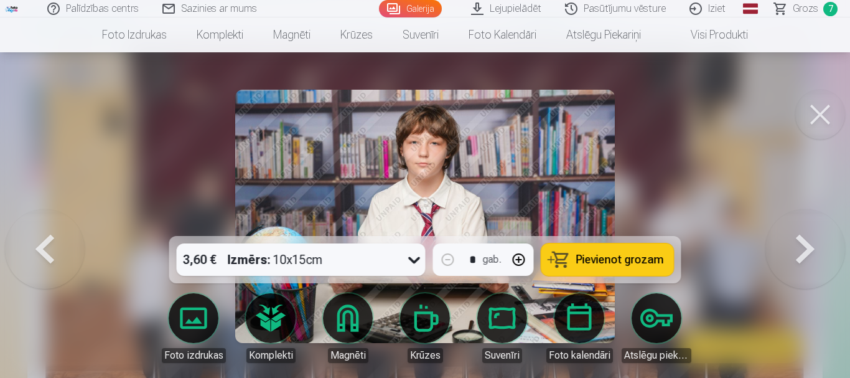
click at [54, 224] on button at bounding box center [45, 216] width 80 height 14
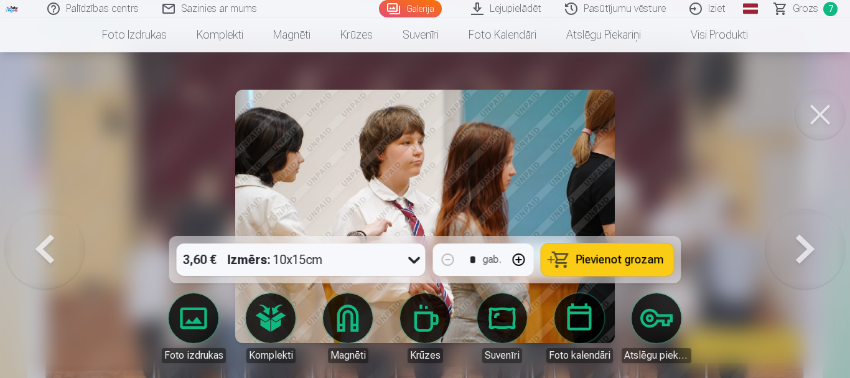
click at [654, 260] on span "Pievienot grozam" at bounding box center [621, 259] width 88 height 11
click at [44, 224] on button at bounding box center [45, 216] width 80 height 14
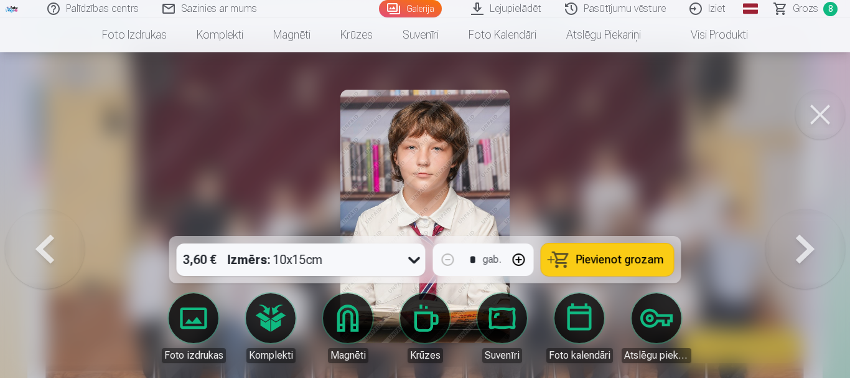
click at [44, 224] on button at bounding box center [45, 216] width 80 height 14
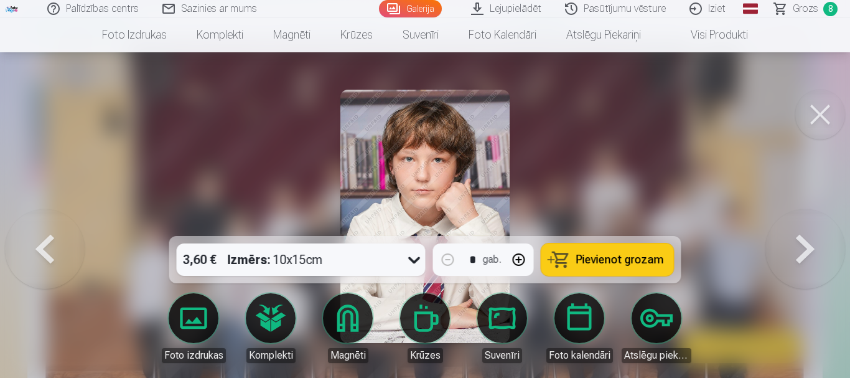
click at [45, 224] on button at bounding box center [45, 216] width 80 height 14
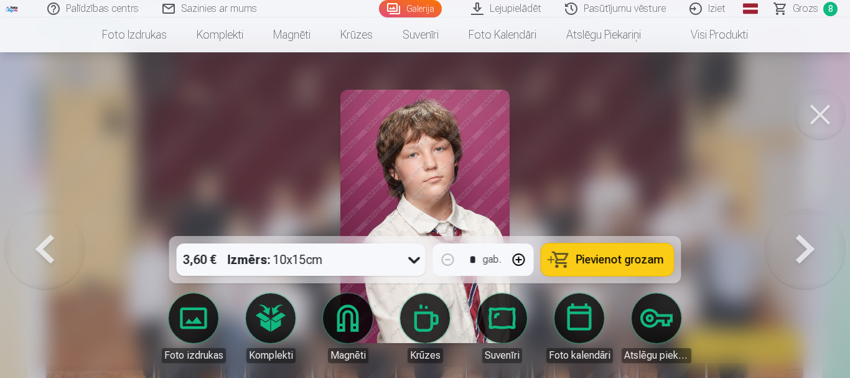
click at [45, 224] on button at bounding box center [45, 216] width 80 height 14
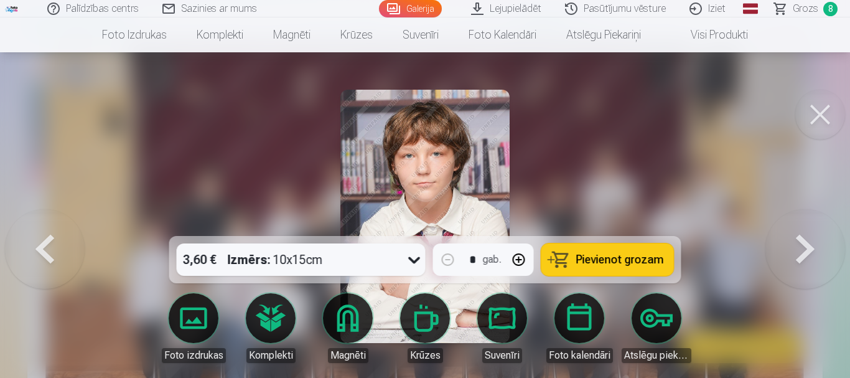
click at [45, 224] on button at bounding box center [45, 216] width 80 height 14
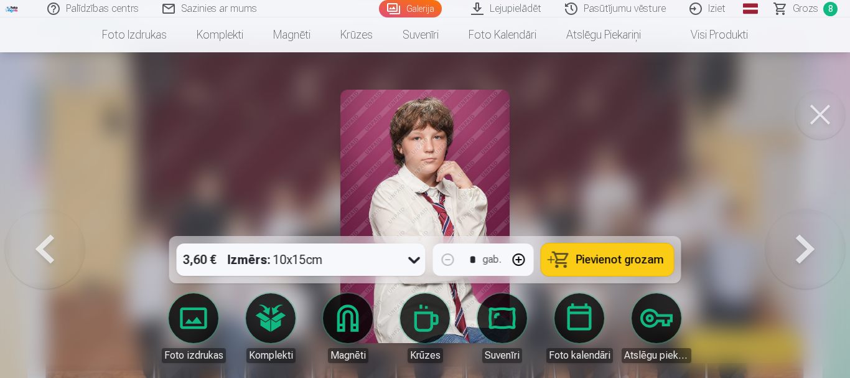
click at [837, 7] on link "Grozs 8" at bounding box center [806, 8] width 87 height 17
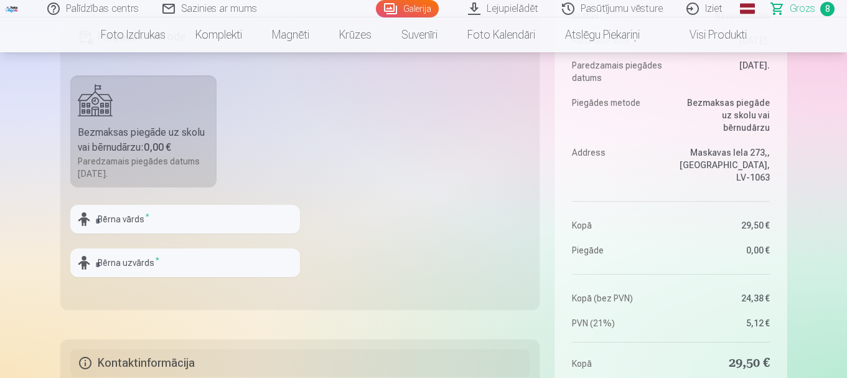
scroll to position [374, 0]
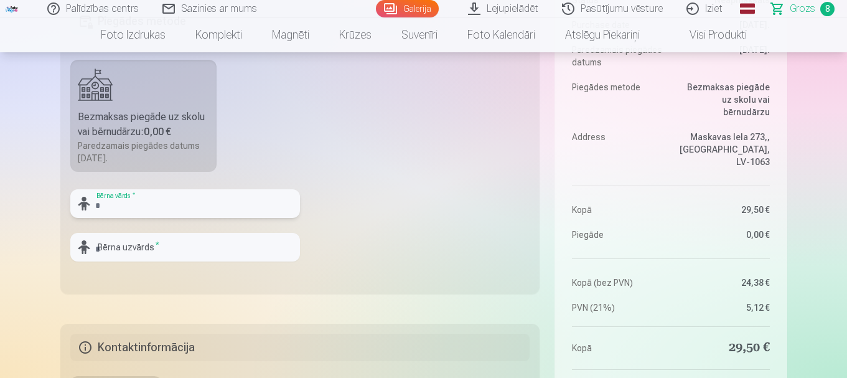
click at [151, 195] on input "text" at bounding box center [185, 203] width 230 height 29
type input "****"
click at [140, 246] on input "text" at bounding box center [185, 247] width 230 height 29
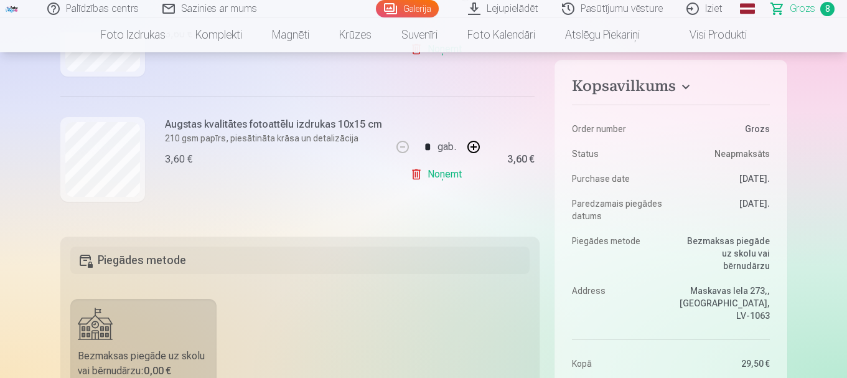
scroll to position [249, 0]
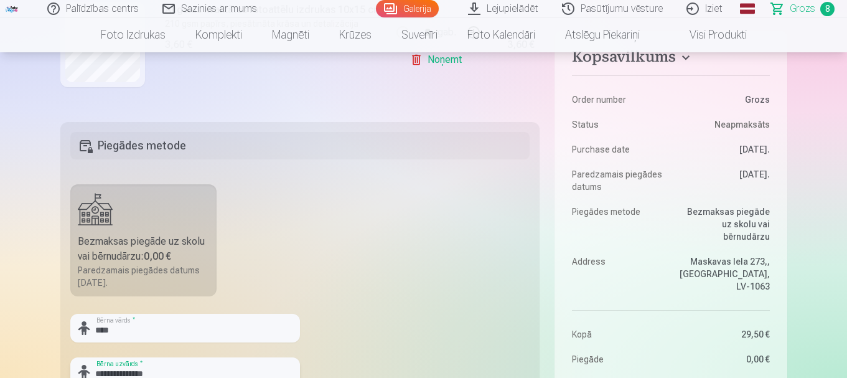
type input "**********"
click at [163, 260] on b "0,00 €" at bounding box center [157, 256] width 27 height 12
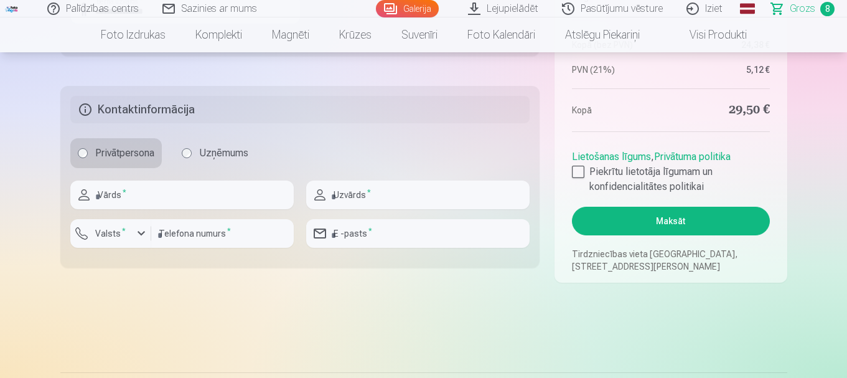
scroll to position [623, 0]
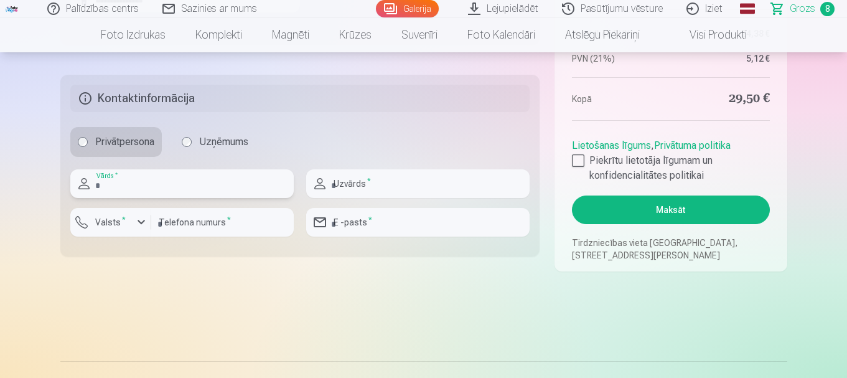
click at [156, 188] on input "text" at bounding box center [182, 183] width 224 height 29
type input "*******"
click at [365, 181] on input "text" at bounding box center [418, 183] width 224 height 29
type input "*******"
click at [144, 222] on div "button" at bounding box center [141, 222] width 15 height 15
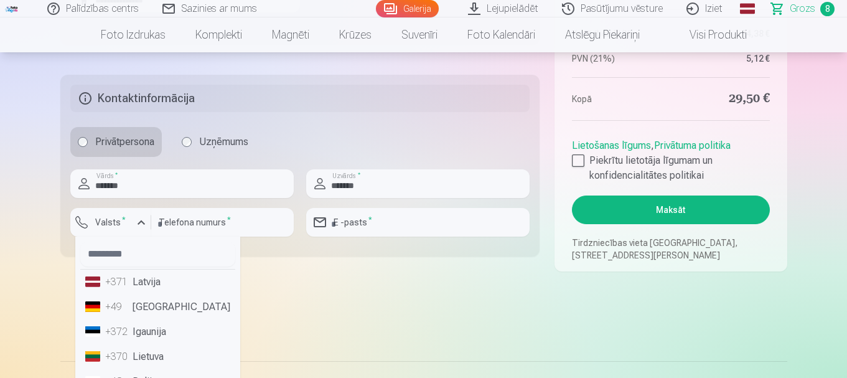
click at [133, 286] on li "+371 Latvija" at bounding box center [157, 282] width 155 height 25
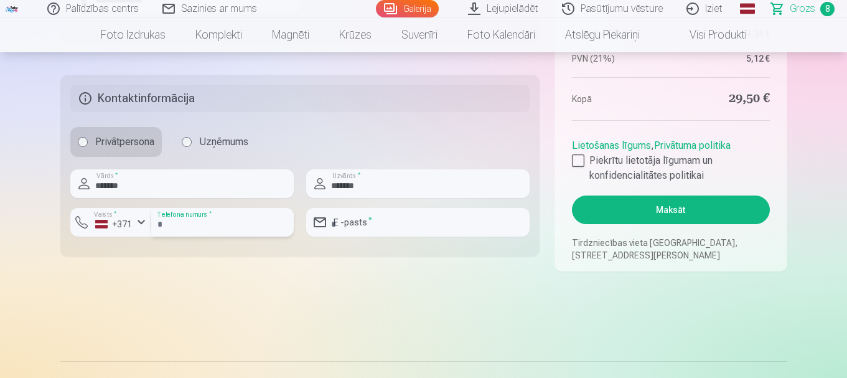
click at [209, 227] on input "number" at bounding box center [222, 222] width 143 height 29
type input "********"
click at [370, 224] on input "email" at bounding box center [418, 222] width 224 height 29
type input "**********"
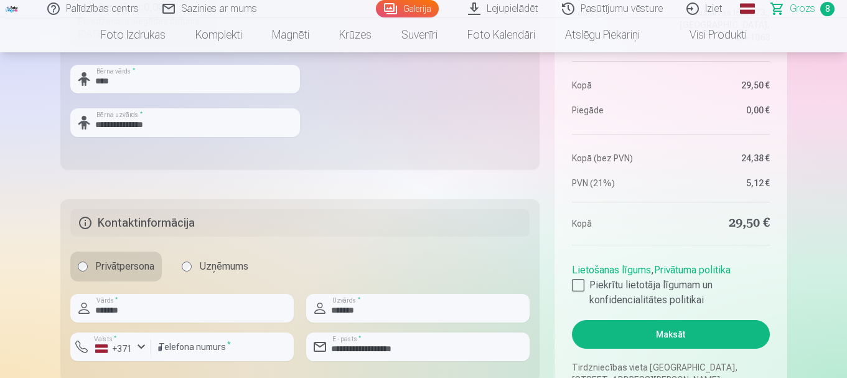
scroll to position [311, 0]
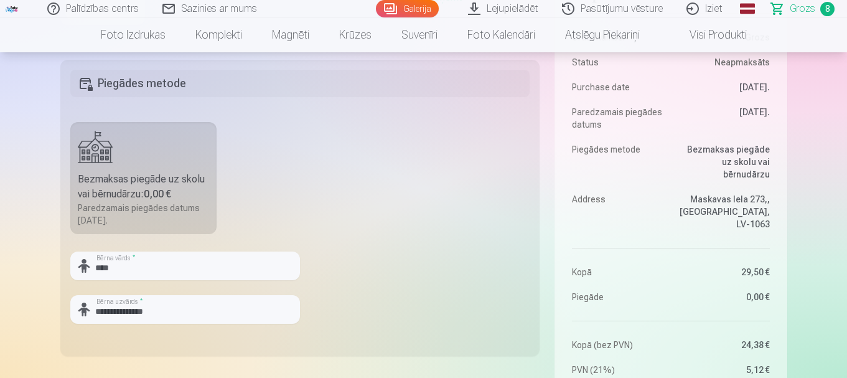
click at [135, 191] on div "Bezmaksas piegāde uz skolu vai bērnudārzu : 0,00 €" at bounding box center [144, 187] width 132 height 30
click at [147, 191] on div "Bezmaksas piegāde uz skolu vai bērnudārzu : 0,00 €" at bounding box center [144, 187] width 132 height 30
click at [744, 181] on dd "Bezmaksas piegāde uz skolu vai bērnudārzu" at bounding box center [723, 161] width 93 height 37
click at [748, 220] on dd "Maskavas Iela 273,, [GEOGRAPHIC_DATA], LV-1063" at bounding box center [723, 211] width 93 height 37
click at [774, 222] on aside "Kopsavilkums Order number Grozs Status Neapmaksāts Purchase date [DATE]. Paredz…" at bounding box center [671, 275] width 232 height 615
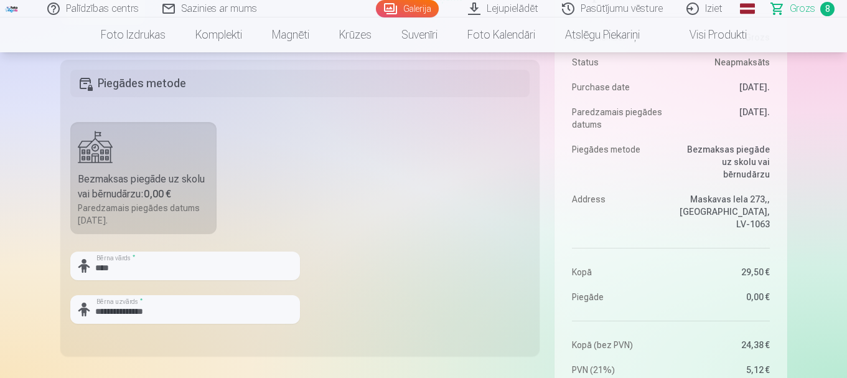
click at [763, 222] on dd "Maskavas Iela 273,, [GEOGRAPHIC_DATA], LV-1063" at bounding box center [723, 211] width 93 height 37
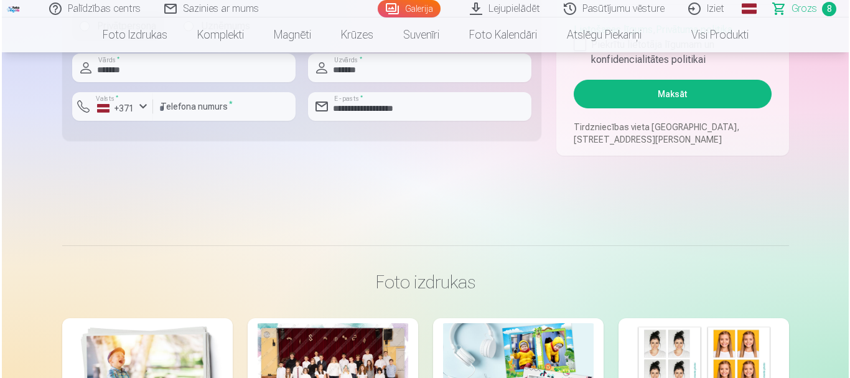
scroll to position [623, 0]
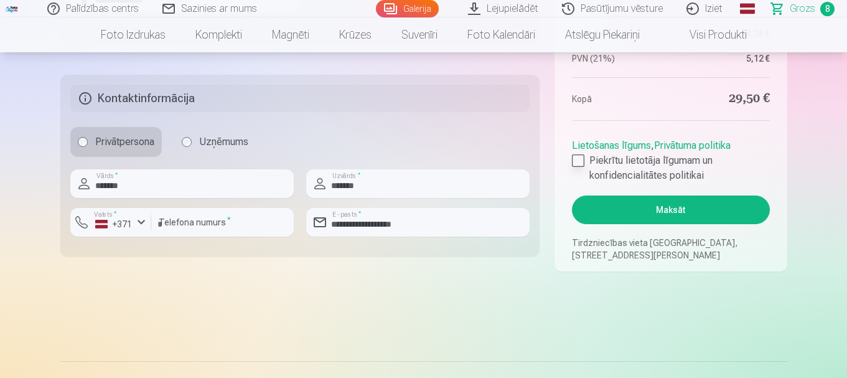
click at [578, 158] on div at bounding box center [578, 160] width 12 height 12
click at [661, 212] on button "Maksāt" at bounding box center [670, 209] width 197 height 29
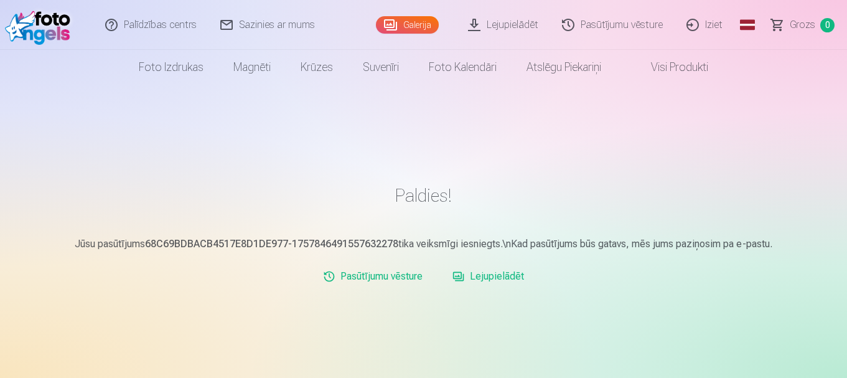
click at [418, 24] on link "Galerija" at bounding box center [407, 24] width 63 height 17
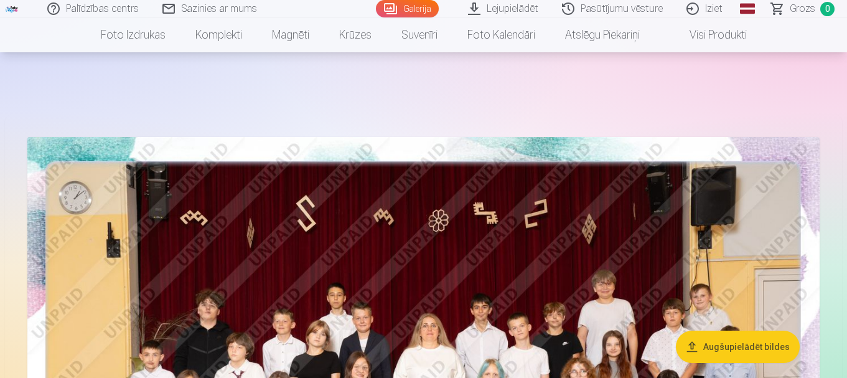
scroll to position [62, 0]
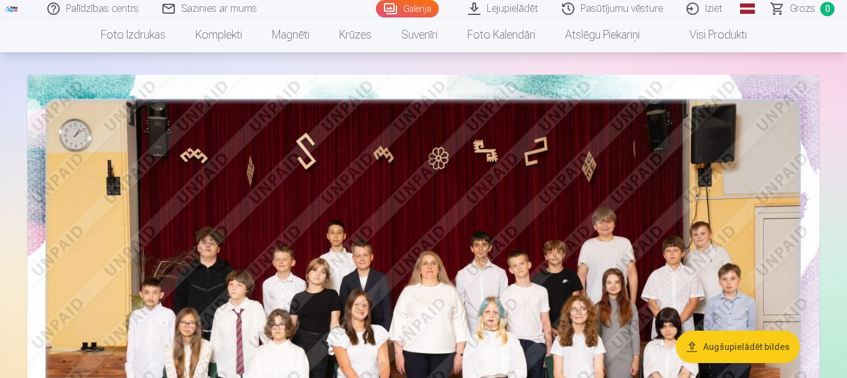
click at [520, 248] on img at bounding box center [423, 339] width 793 height 529
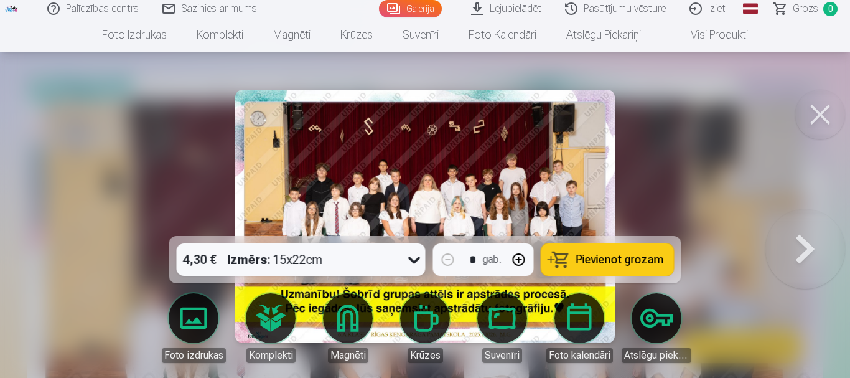
click at [808, 224] on button at bounding box center [806, 216] width 80 height 14
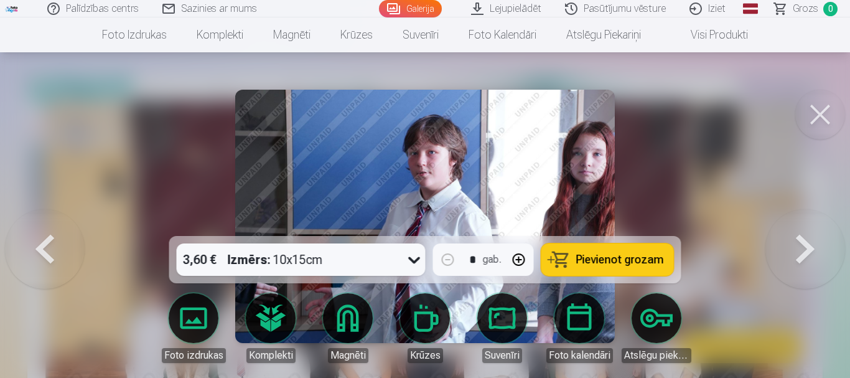
click at [808, 224] on button at bounding box center [806, 216] width 80 height 14
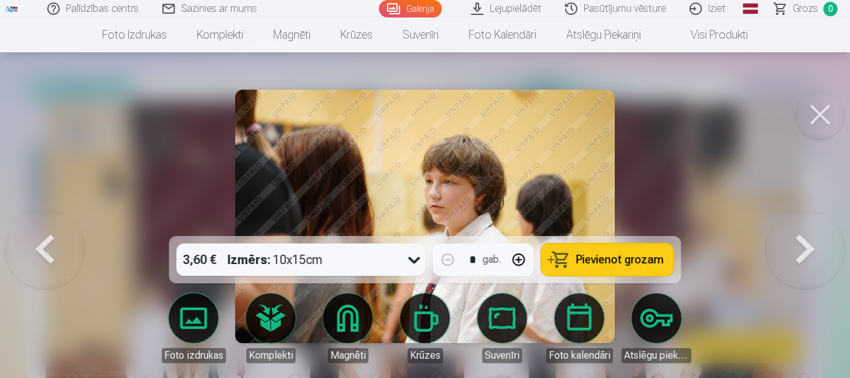
click at [799, 224] on button at bounding box center [806, 216] width 80 height 14
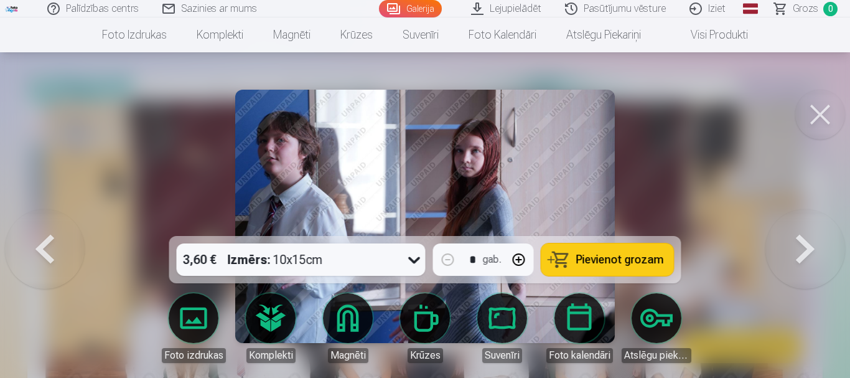
click at [799, 224] on button at bounding box center [806, 216] width 80 height 14
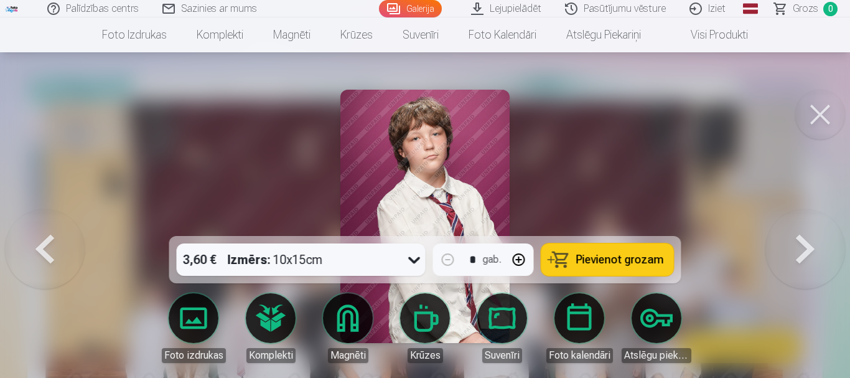
click at [799, 224] on button at bounding box center [806, 216] width 80 height 14
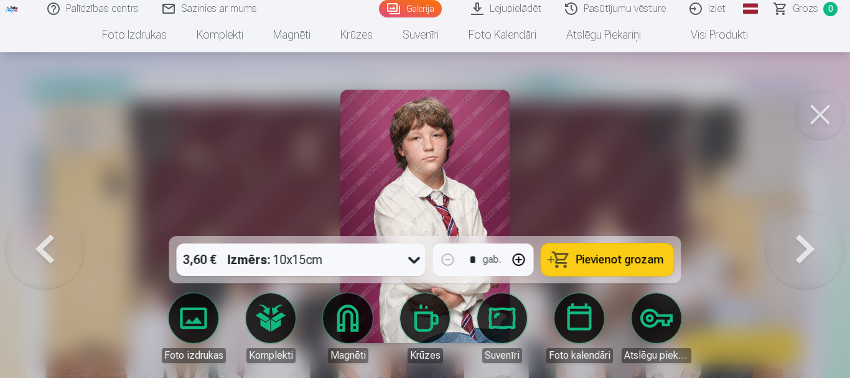
click at [799, 224] on button at bounding box center [806, 216] width 80 height 14
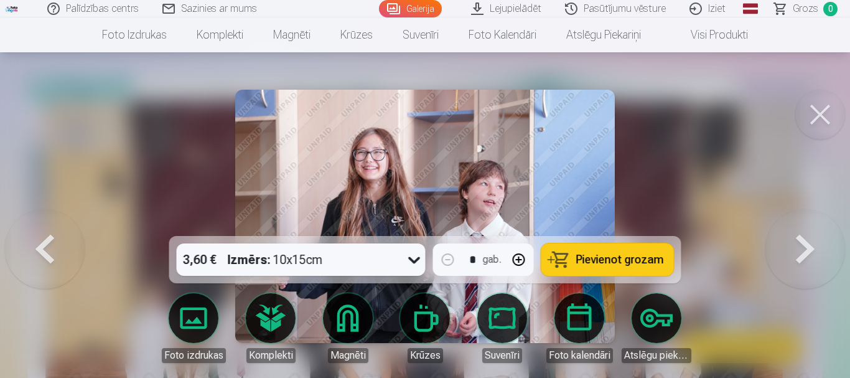
click at [799, 224] on button at bounding box center [806, 216] width 80 height 14
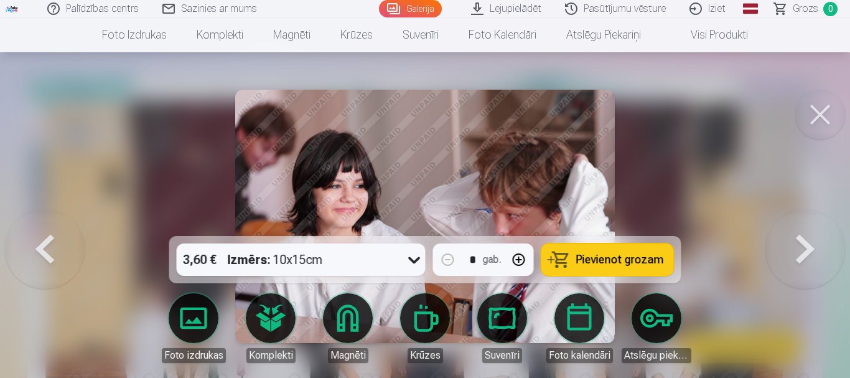
click at [799, 224] on button at bounding box center [806, 216] width 80 height 14
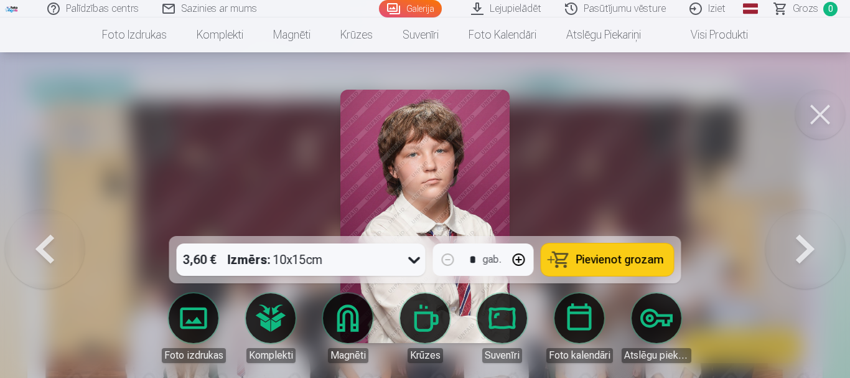
click at [799, 224] on button at bounding box center [806, 216] width 80 height 14
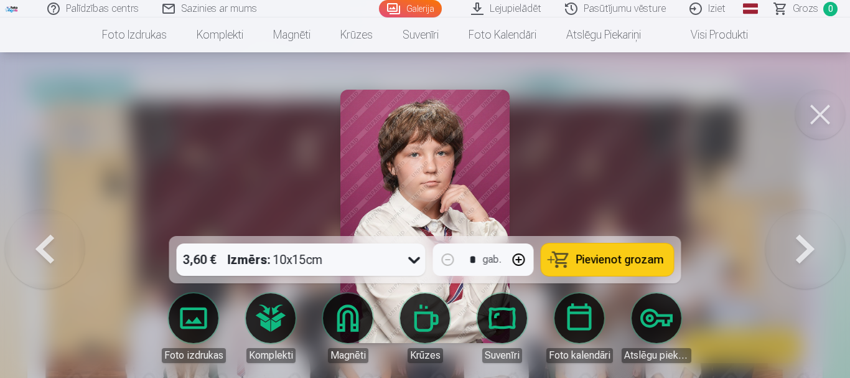
click at [799, 224] on button at bounding box center [806, 216] width 80 height 14
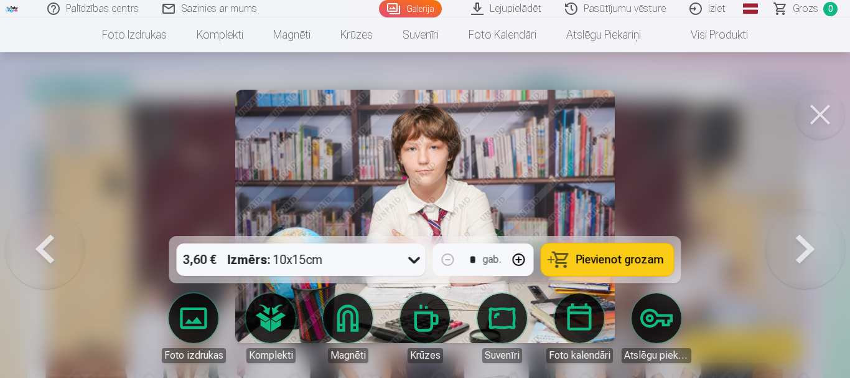
click at [799, 224] on button at bounding box center [806, 216] width 80 height 14
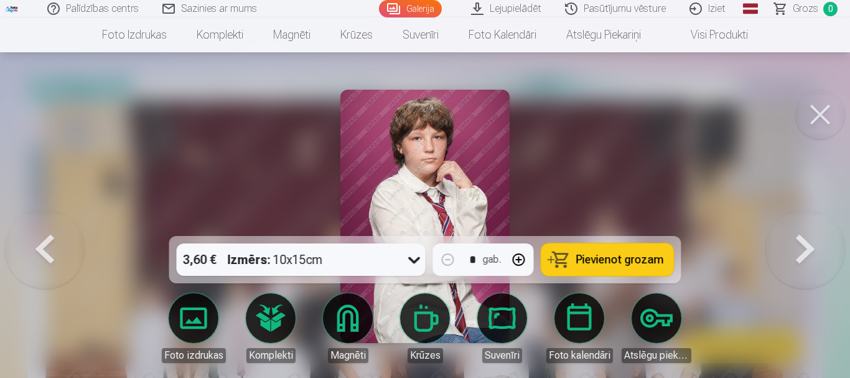
click at [799, 224] on button at bounding box center [806, 216] width 80 height 14
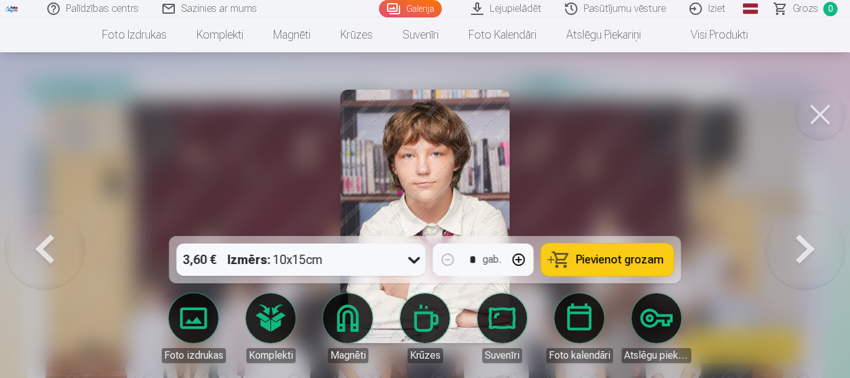
click at [799, 224] on button at bounding box center [806, 216] width 80 height 14
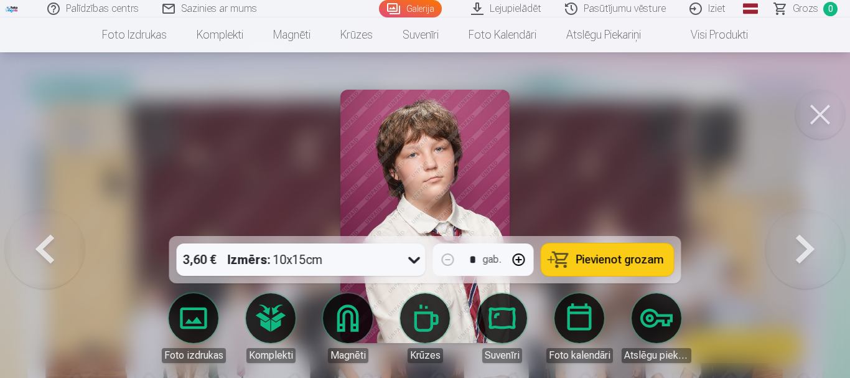
click at [799, 224] on button at bounding box center [806, 216] width 80 height 14
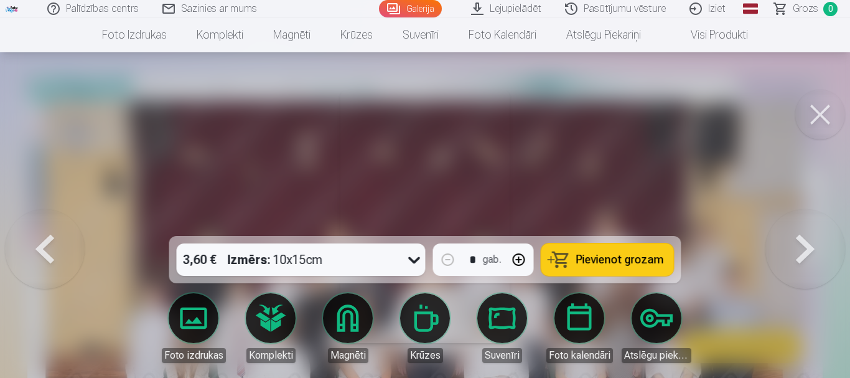
click at [799, 224] on button at bounding box center [806, 216] width 80 height 14
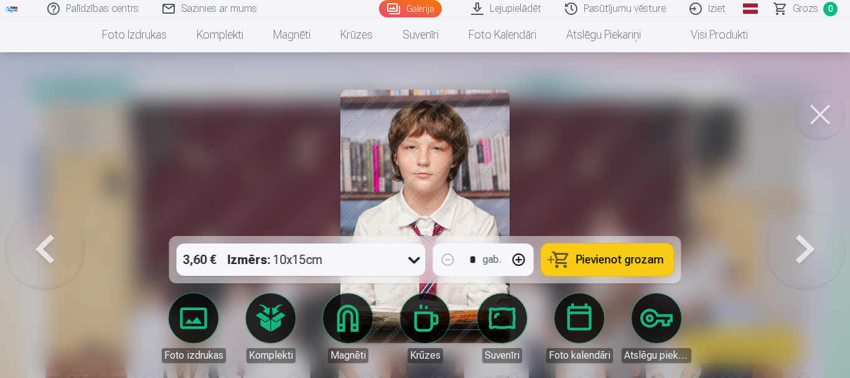
click at [799, 224] on button at bounding box center [806, 216] width 80 height 14
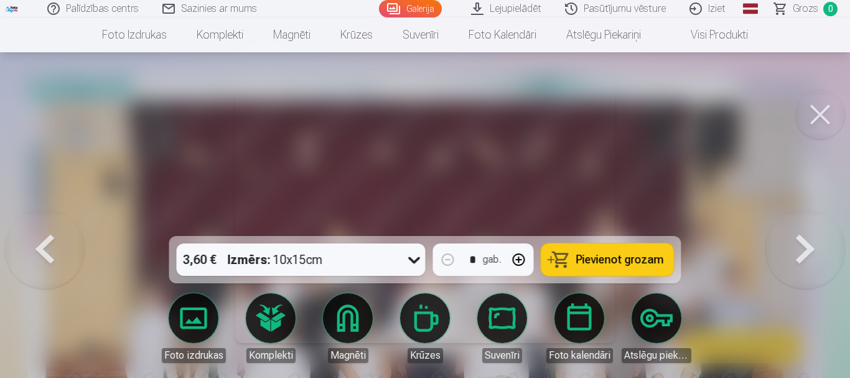
click at [799, 224] on button at bounding box center [806, 216] width 80 height 14
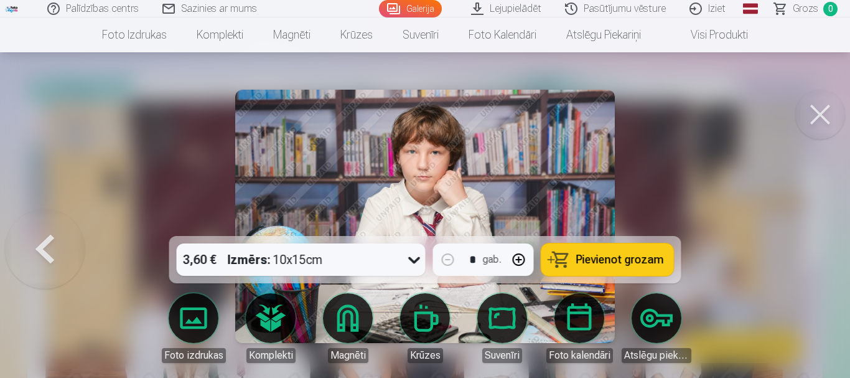
click at [799, 246] on div at bounding box center [425, 189] width 850 height 378
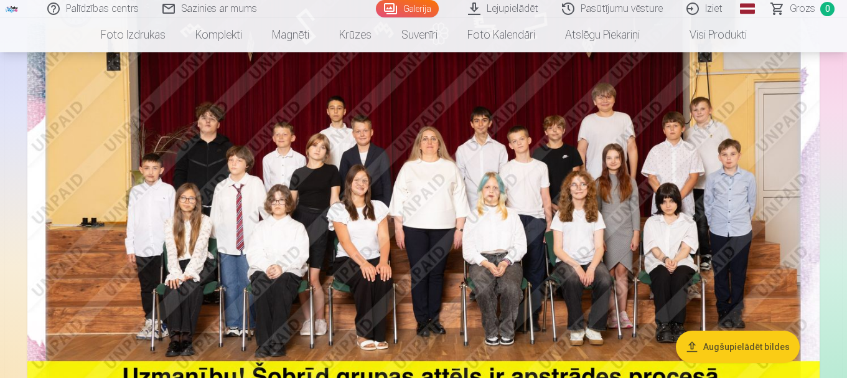
scroll to position [374, 0]
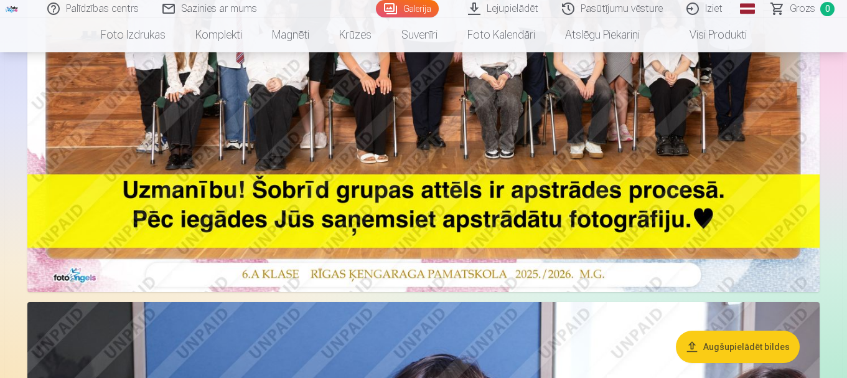
click at [570, 110] on img at bounding box center [423, 27] width 793 height 529
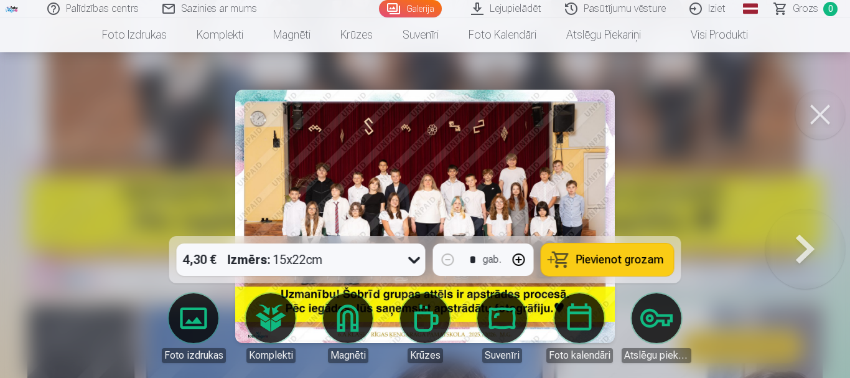
click at [799, 224] on button at bounding box center [806, 216] width 80 height 14
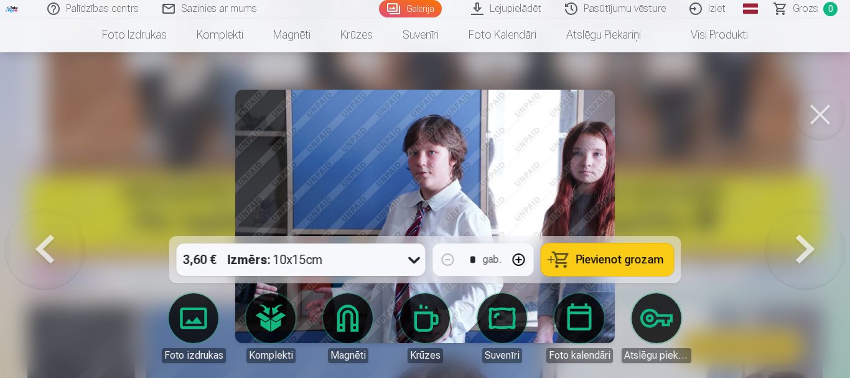
click at [808, 224] on button at bounding box center [806, 216] width 80 height 14
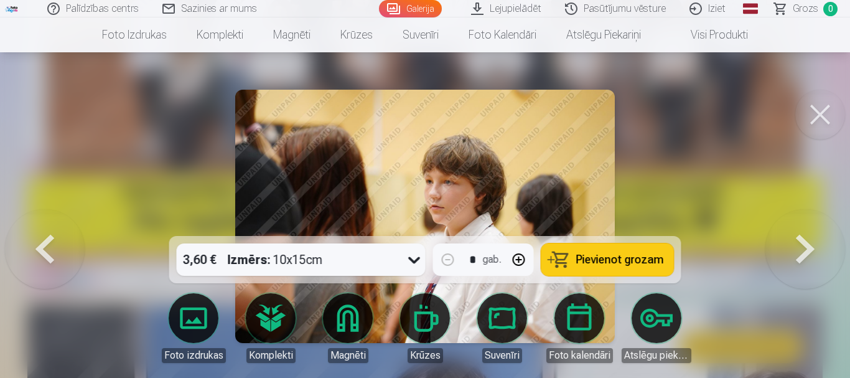
click at [808, 224] on button at bounding box center [806, 216] width 80 height 14
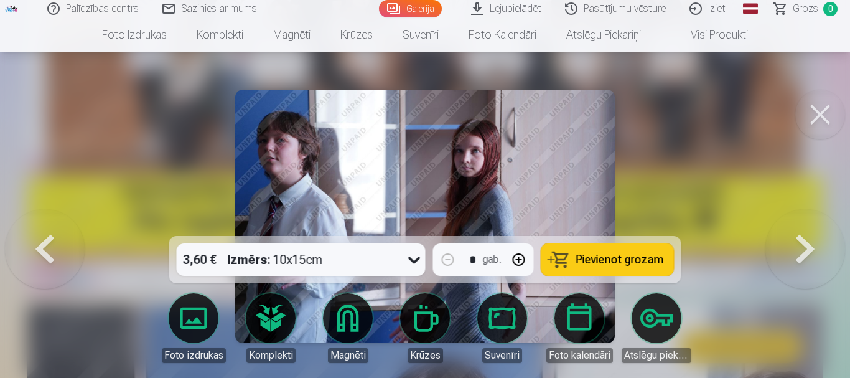
click at [808, 224] on button at bounding box center [806, 216] width 80 height 14
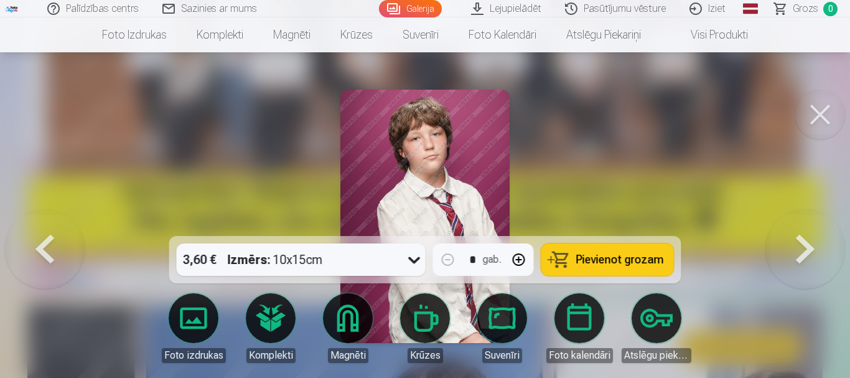
click at [818, 113] on button at bounding box center [821, 115] width 50 height 50
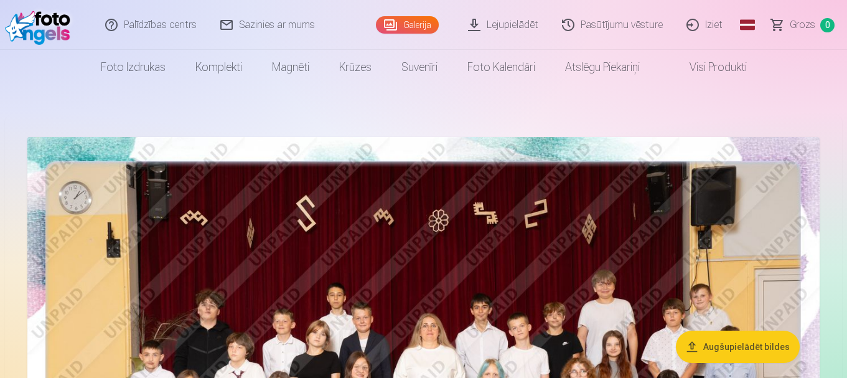
click at [610, 21] on link "Pasūtījumu vēsture" at bounding box center [613, 25] width 125 height 50
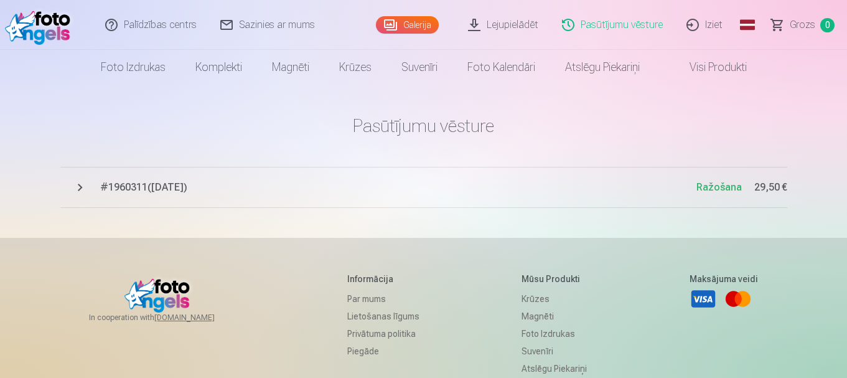
click at [139, 186] on span "# 1960311 ( 14.09.2025 )" at bounding box center [398, 187] width 596 height 15
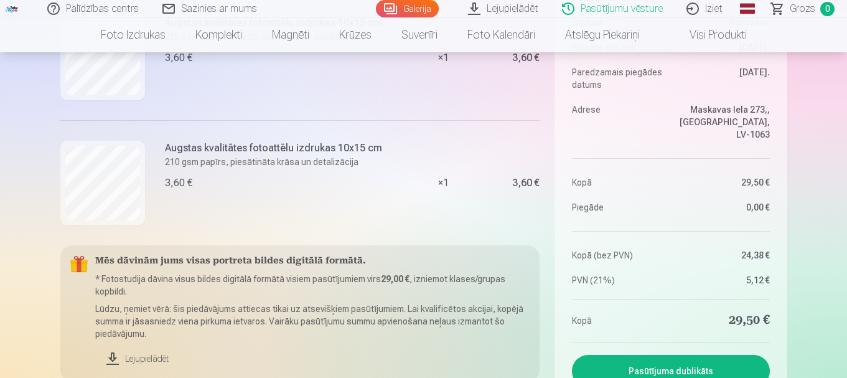
scroll to position [1058, 0]
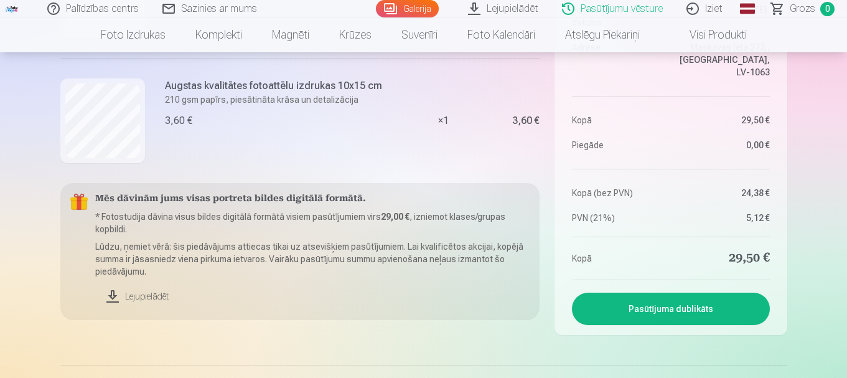
click at [141, 296] on link "Lejupielādēt" at bounding box center [312, 296] width 435 height 27
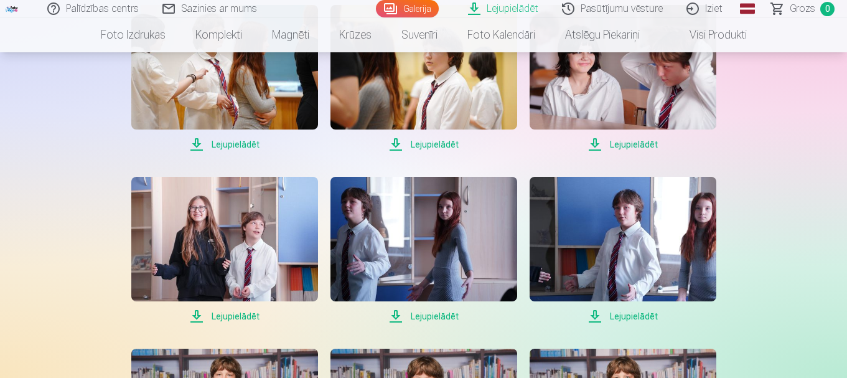
scroll to position [187, 0]
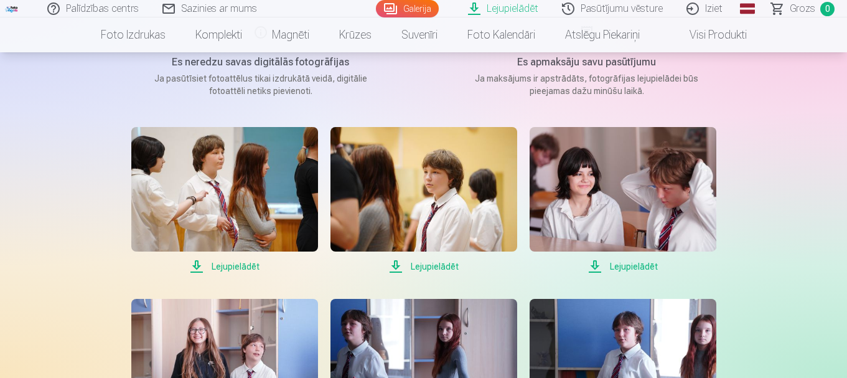
click at [217, 265] on span "Lejupielādēt" at bounding box center [224, 266] width 187 height 15
click at [423, 266] on span "Lejupielādēt" at bounding box center [424, 266] width 187 height 15
click at [643, 263] on span "Lejupielādēt" at bounding box center [623, 266] width 187 height 15
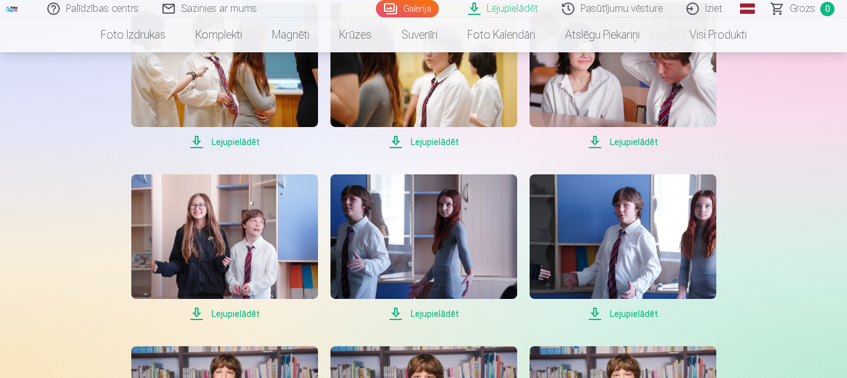
click at [636, 311] on span "Lejupielādēt" at bounding box center [623, 313] width 187 height 15
click at [418, 313] on span "Lejupielādēt" at bounding box center [424, 313] width 187 height 15
click at [238, 314] on span "Lejupielādēt" at bounding box center [224, 313] width 187 height 15
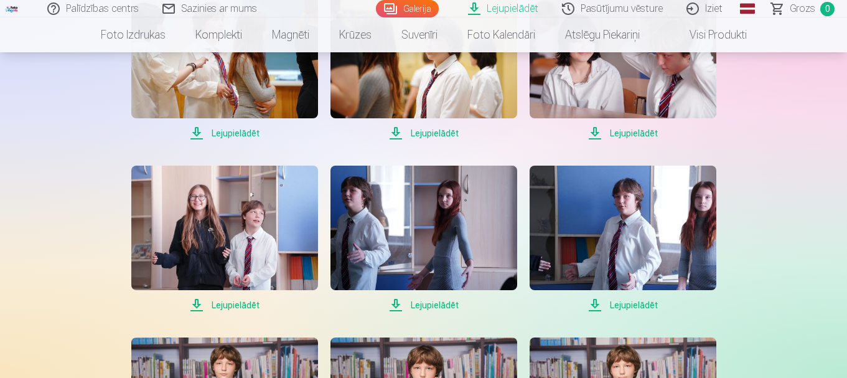
scroll to position [498, 0]
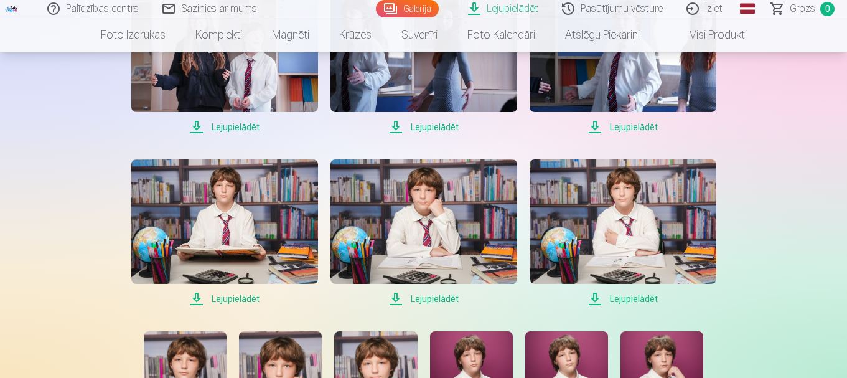
click at [240, 298] on span "Lejupielādēt" at bounding box center [224, 298] width 187 height 15
click at [440, 297] on span "Lejupielādēt" at bounding box center [424, 298] width 187 height 15
click at [622, 296] on span "Lejupielādēt" at bounding box center [623, 298] width 187 height 15
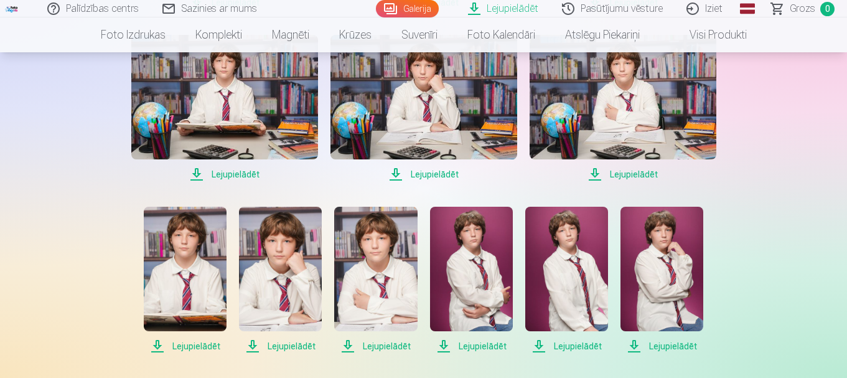
click at [682, 344] on span "Lejupielādēt" at bounding box center [662, 346] width 83 height 15
click at [567, 344] on span "Lejupielādēt" at bounding box center [566, 346] width 83 height 15
click at [466, 345] on span "Lejupielādēt" at bounding box center [471, 346] width 83 height 15
click at [389, 345] on span "Lejupielādēt" at bounding box center [375, 346] width 83 height 15
click at [278, 344] on span "Lejupielādēt" at bounding box center [280, 346] width 83 height 15
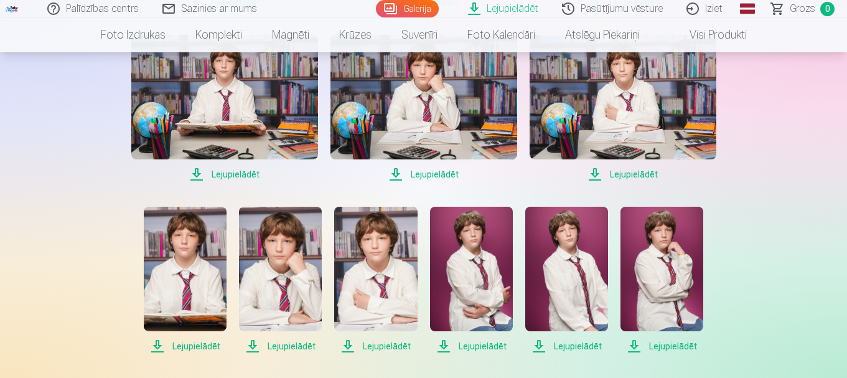
click at [206, 346] on span "Lejupielādēt" at bounding box center [185, 346] width 83 height 15
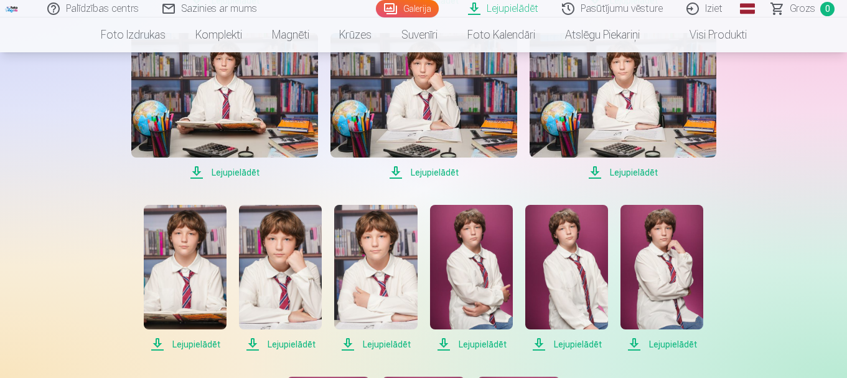
scroll to position [809, 0]
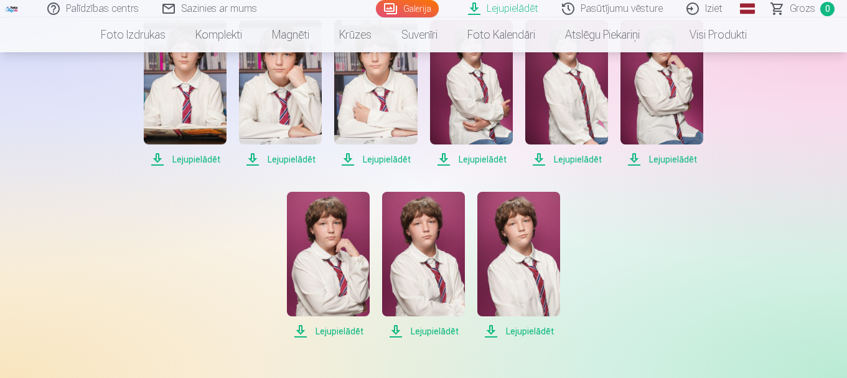
click at [314, 332] on span "Lejupielādēt" at bounding box center [328, 331] width 83 height 15
click at [349, 329] on span "Lejupielādēt" at bounding box center [328, 331] width 83 height 15
click at [411, 327] on span "Lejupielādēt" at bounding box center [423, 331] width 83 height 15
click at [515, 331] on span "Lejupielādēt" at bounding box center [519, 331] width 83 height 15
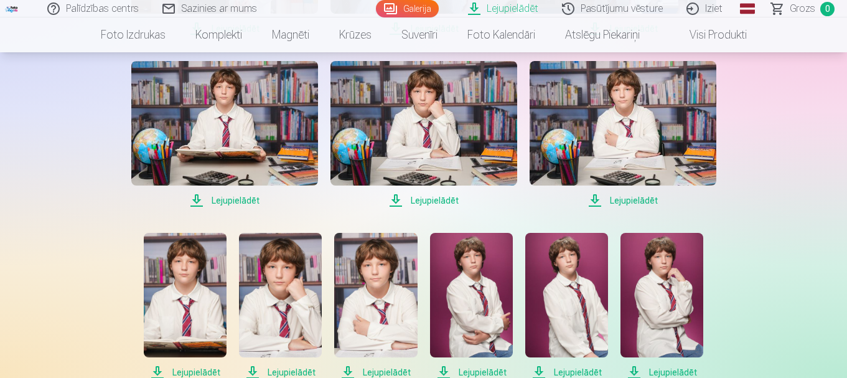
scroll to position [586, 0]
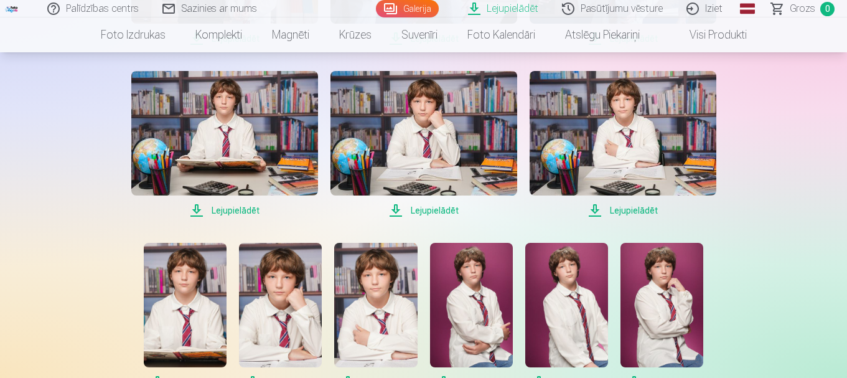
click at [713, 11] on link "Iziet" at bounding box center [706, 8] width 60 height 17
